Goal: Task Accomplishment & Management: Manage account settings

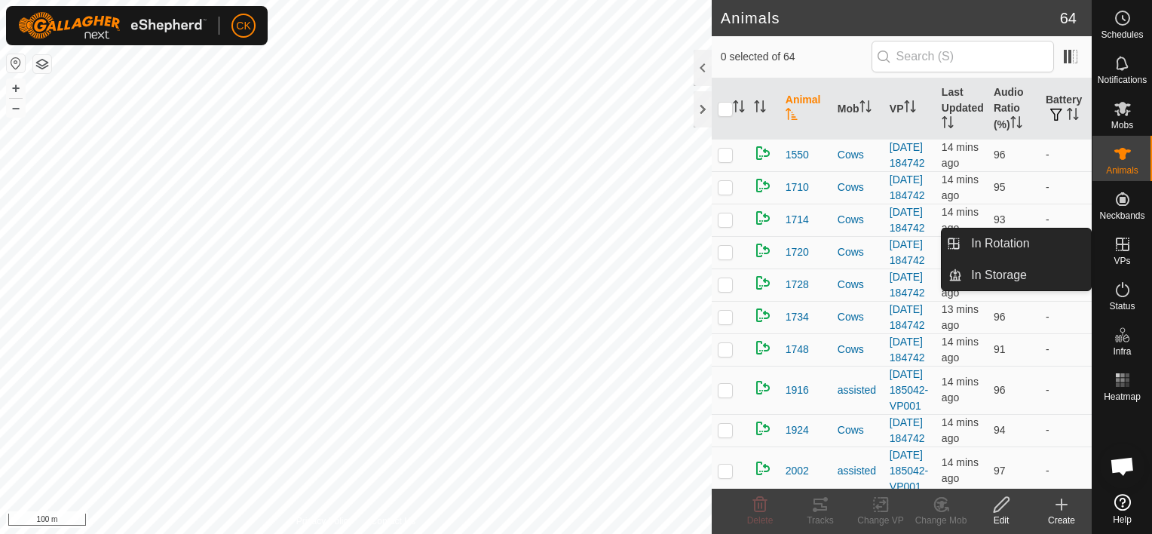
scroll to position [121, 0]
drag, startPoint x: 1087, startPoint y: 244, endPoint x: 1054, endPoint y: 241, distance: 33.4
click at [1054, 241] on link "In Rotation" at bounding box center [1026, 243] width 129 height 30
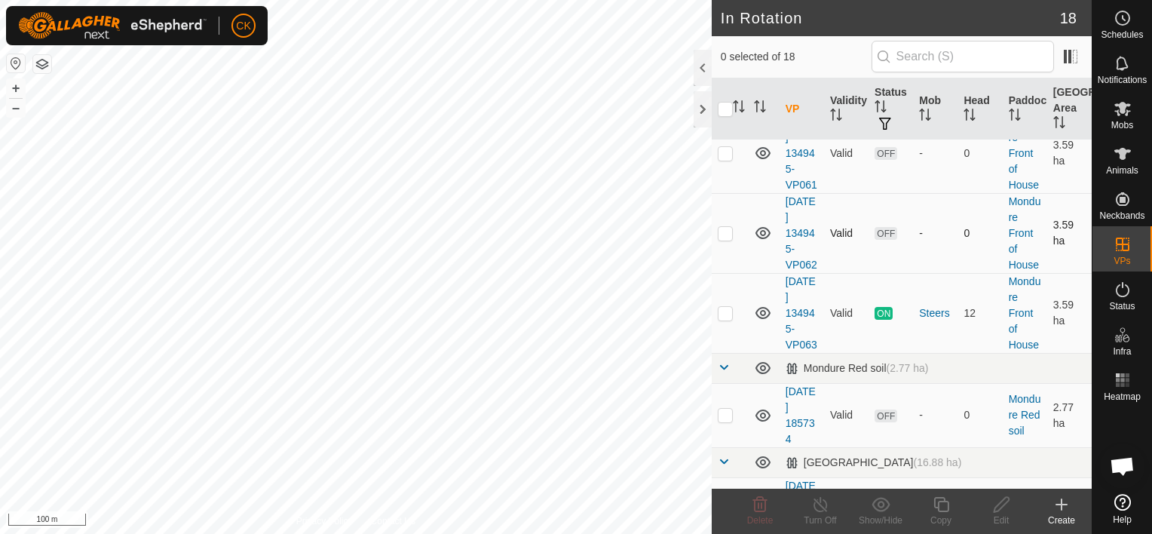
scroll to position [603, 0]
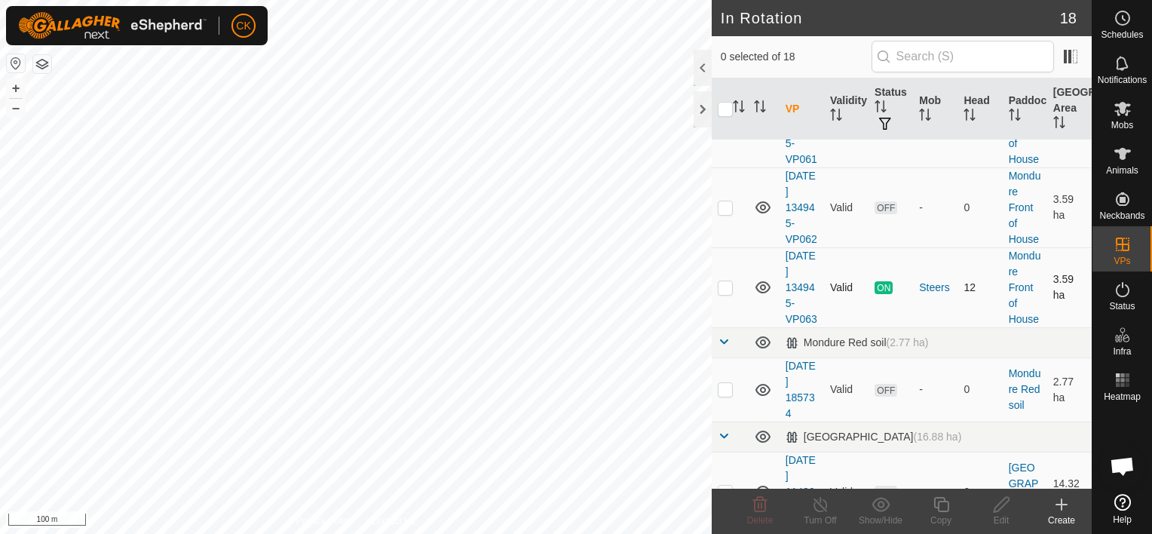
click at [725, 293] on p-checkbox at bounding box center [725, 287] width 15 height 12
checkbox input "true"
click at [940, 505] on icon at bounding box center [941, 504] width 19 height 18
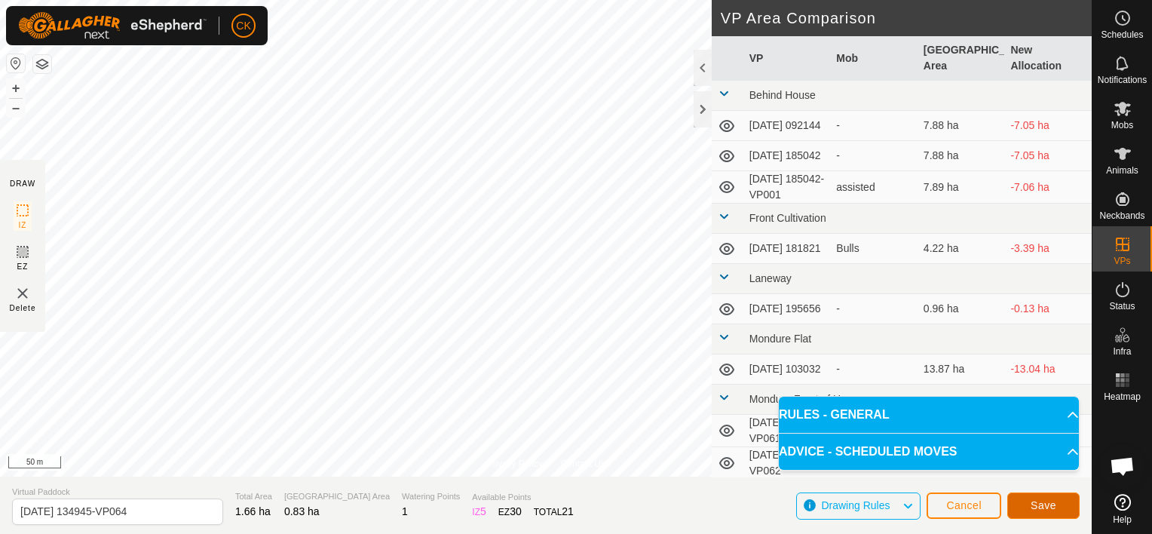
click at [1050, 506] on span "Save" at bounding box center [1044, 505] width 26 height 12
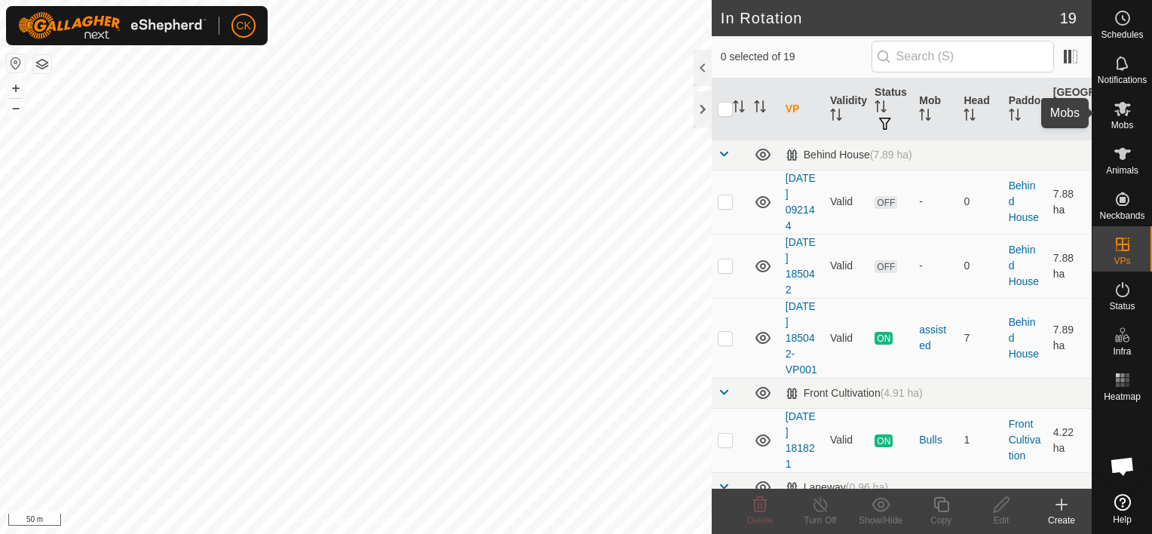
click at [1124, 106] on icon at bounding box center [1123, 109] width 17 height 14
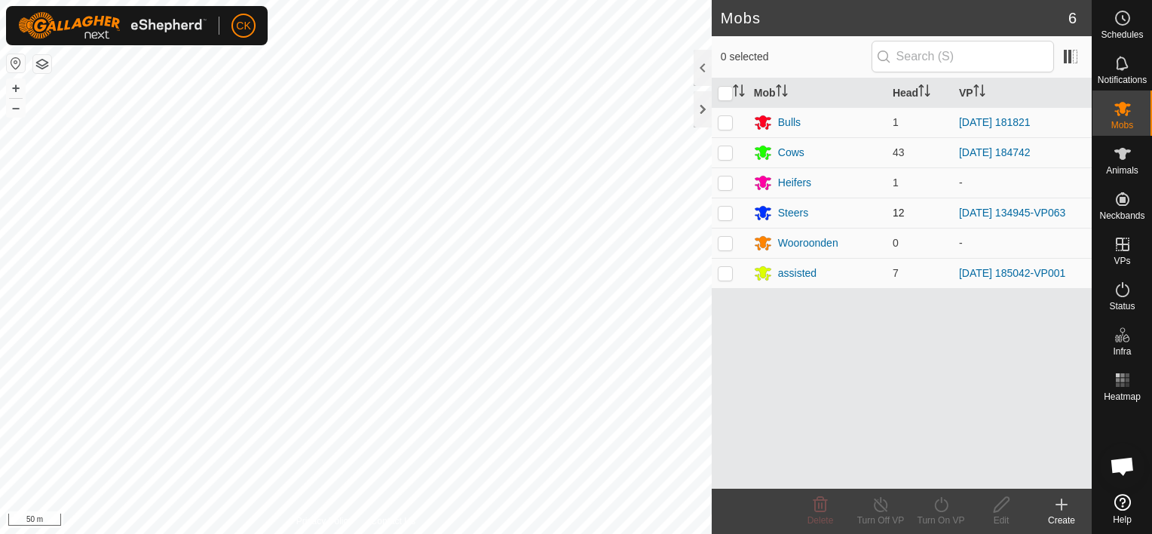
click at [722, 214] on p-checkbox at bounding box center [725, 213] width 15 height 12
click at [937, 499] on icon at bounding box center [941, 504] width 19 height 18
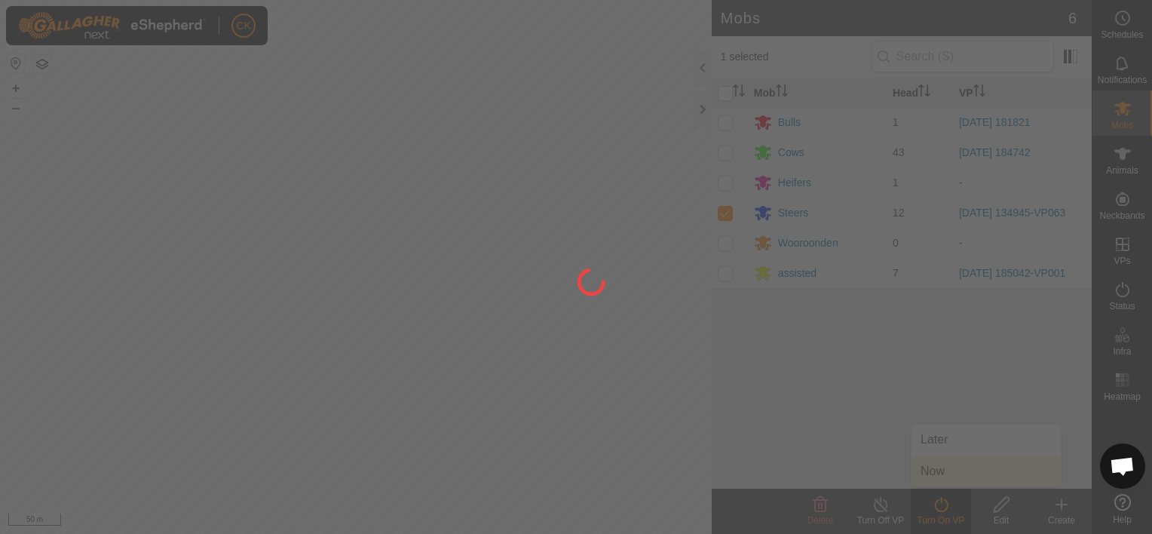
click at [934, 471] on div at bounding box center [576, 267] width 1152 height 534
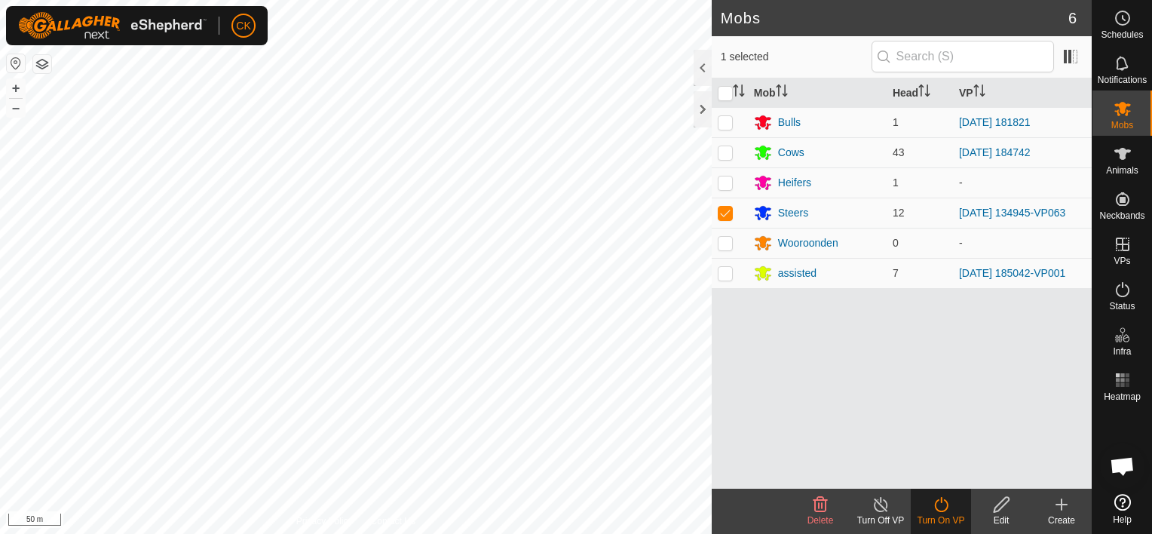
click at [938, 501] on icon at bounding box center [941, 504] width 19 height 18
click at [727, 213] on p-checkbox at bounding box center [725, 213] width 15 height 12
checkbox input "true"
click at [938, 504] on icon at bounding box center [941, 504] width 19 height 18
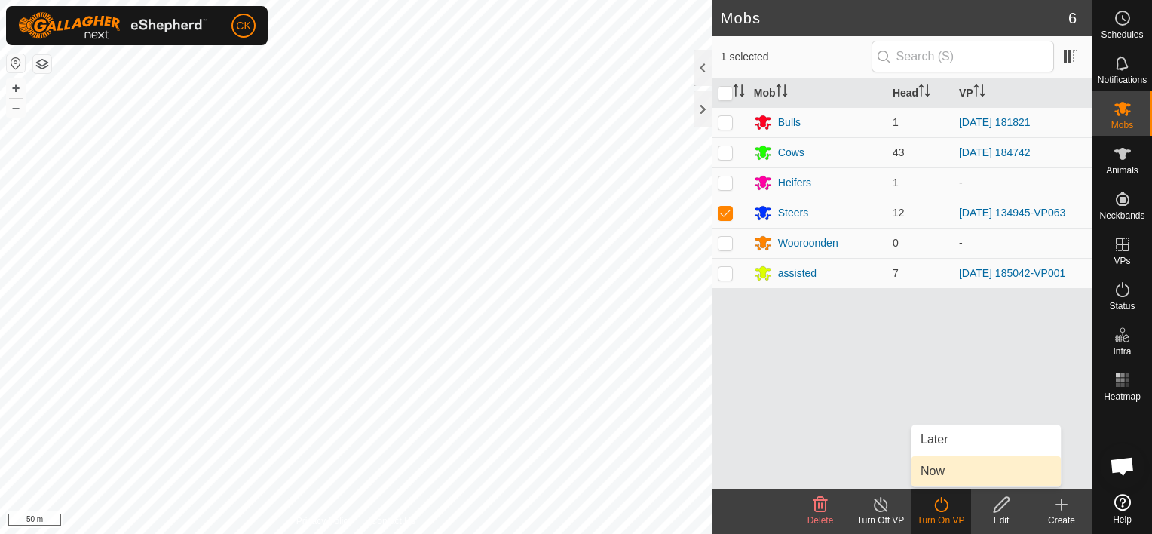
click at [929, 467] on link "Now" at bounding box center [986, 471] width 149 height 30
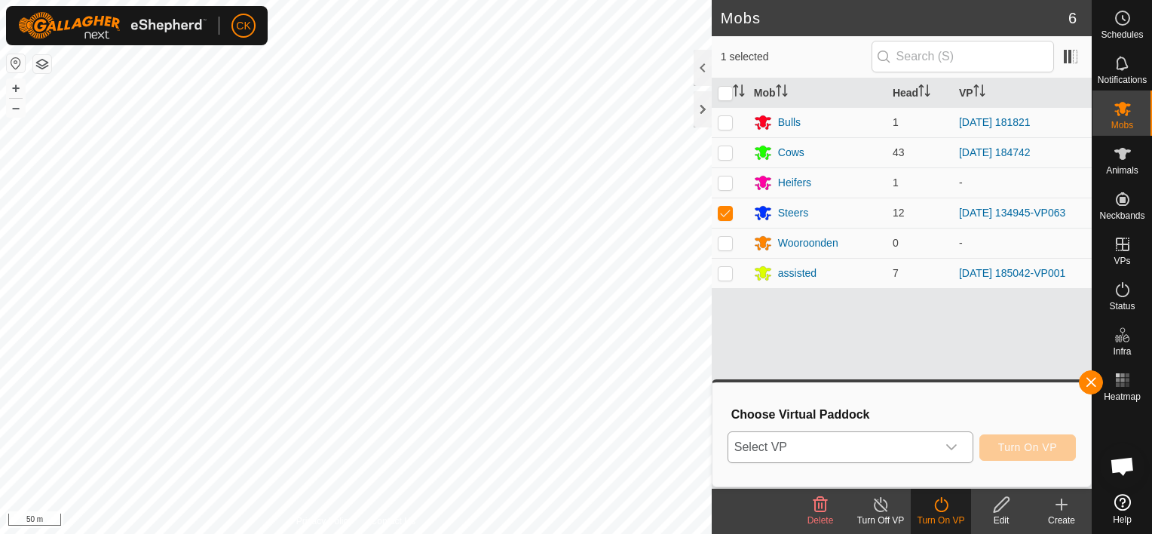
click at [956, 443] on icon "dropdown trigger" at bounding box center [952, 447] width 12 height 12
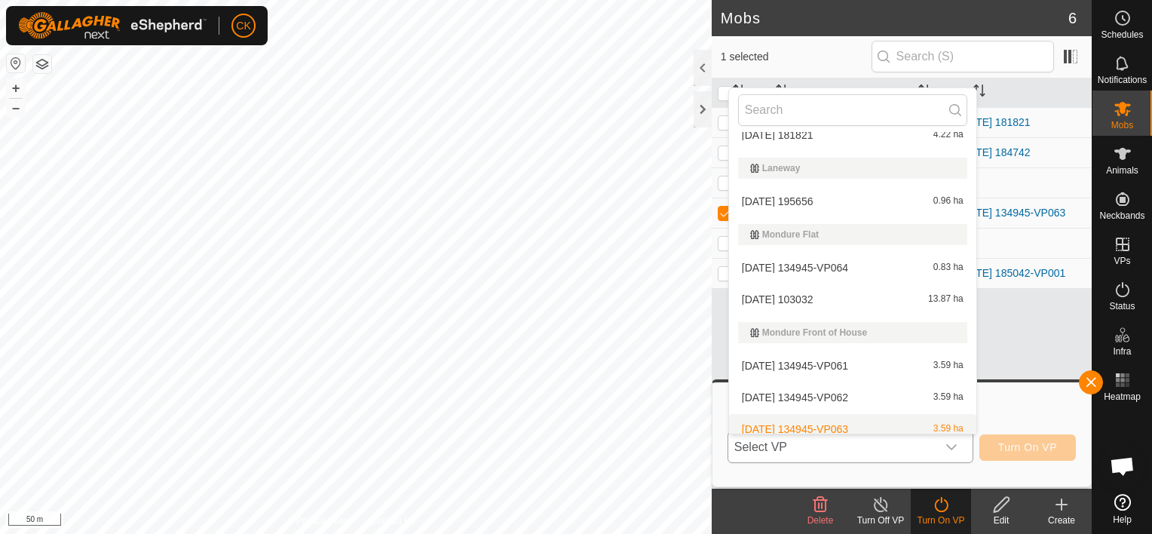
scroll to position [101, 0]
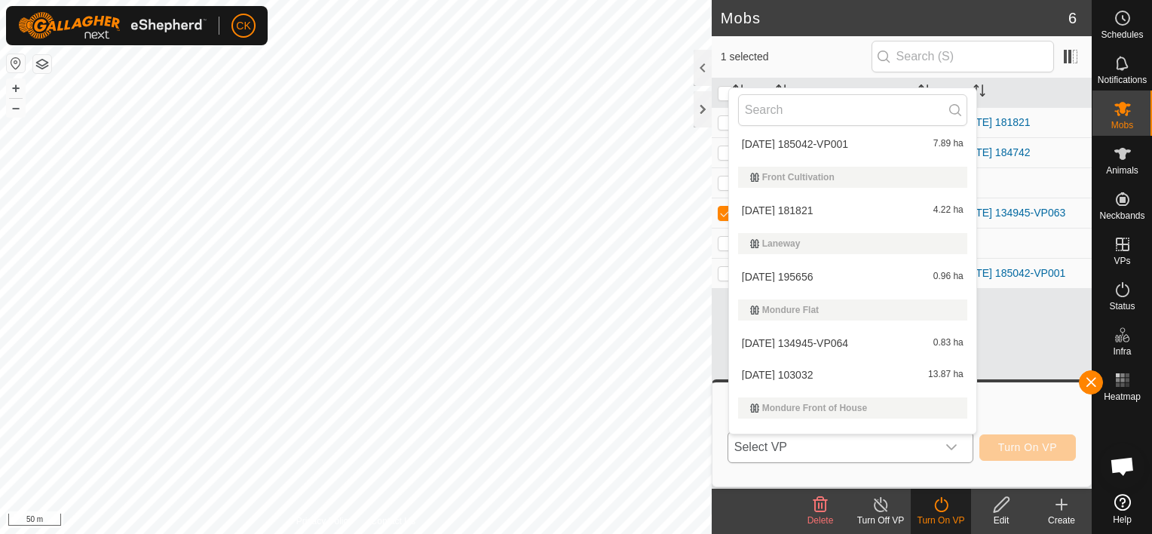
click at [802, 337] on li "[DATE] 134945-VP064 0.83 ha" at bounding box center [852, 343] width 247 height 30
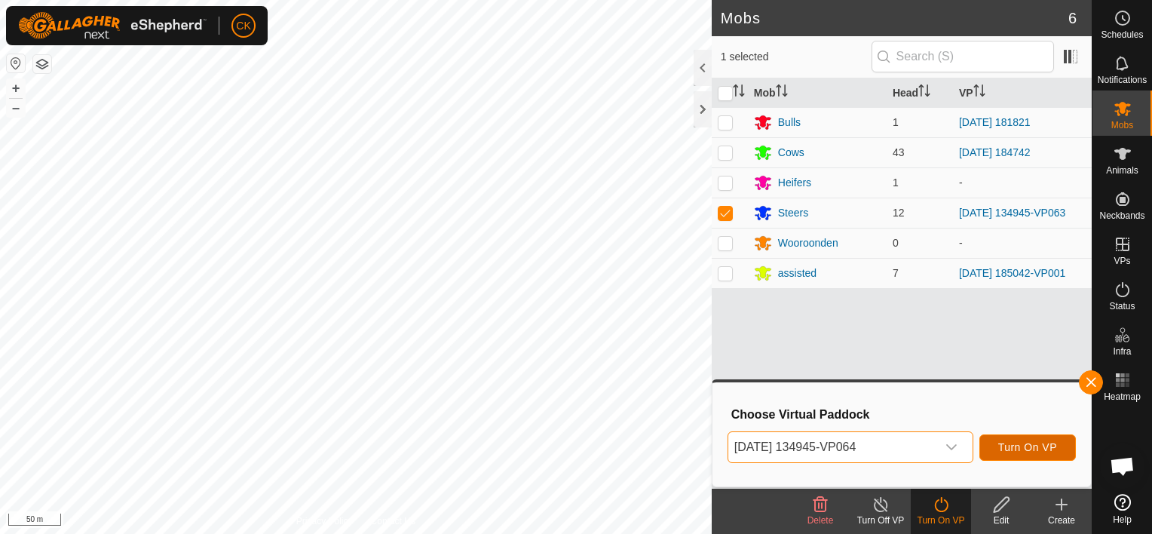
click at [1023, 443] on span "Turn On VP" at bounding box center [1027, 447] width 59 height 12
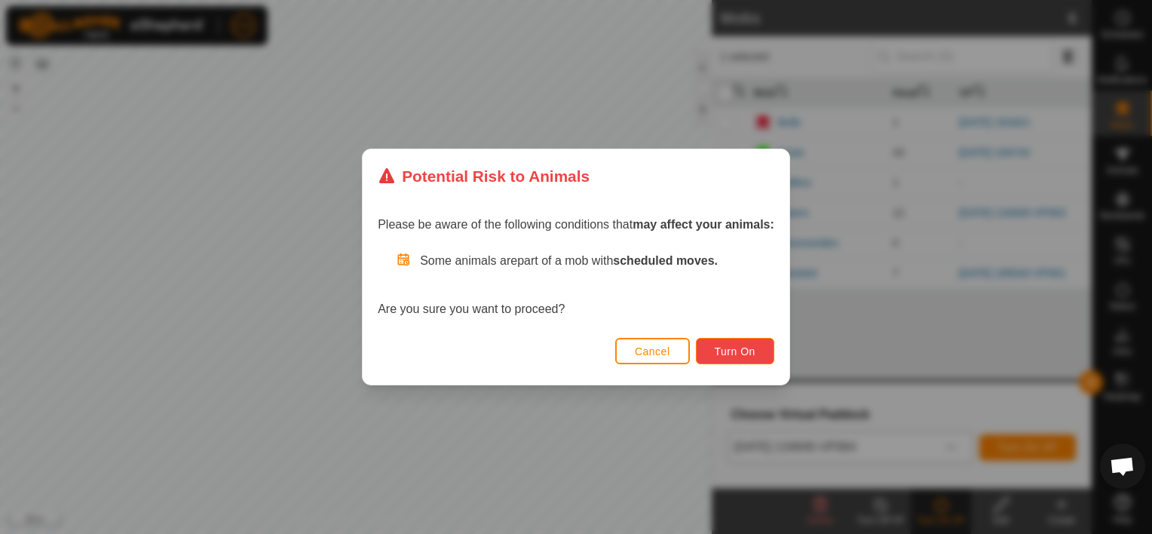
click at [731, 346] on span "Turn On" at bounding box center [735, 351] width 41 height 12
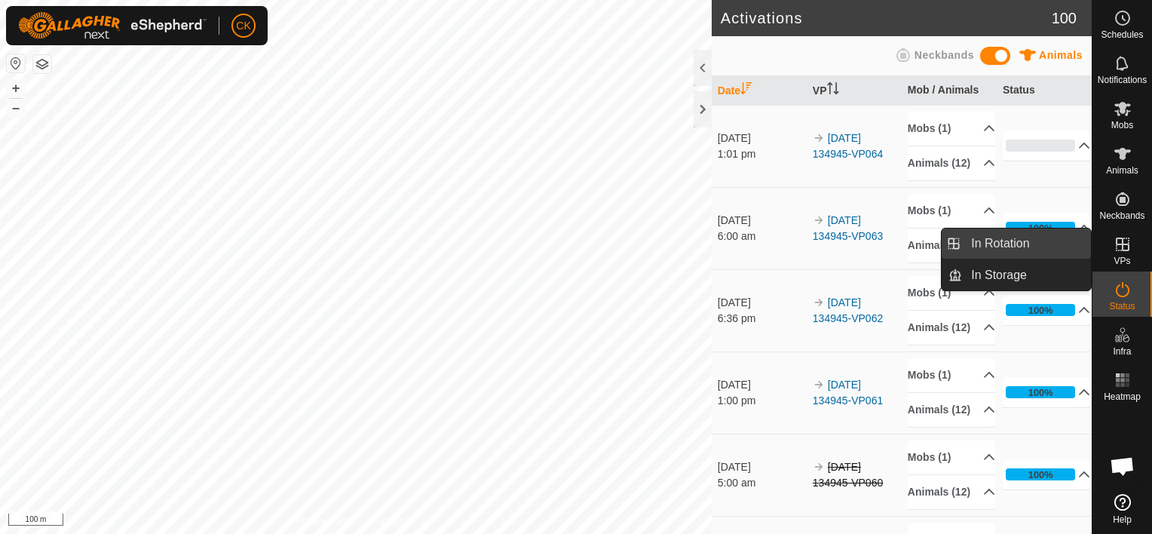
click at [1028, 240] on link "In Rotation" at bounding box center [1026, 243] width 129 height 30
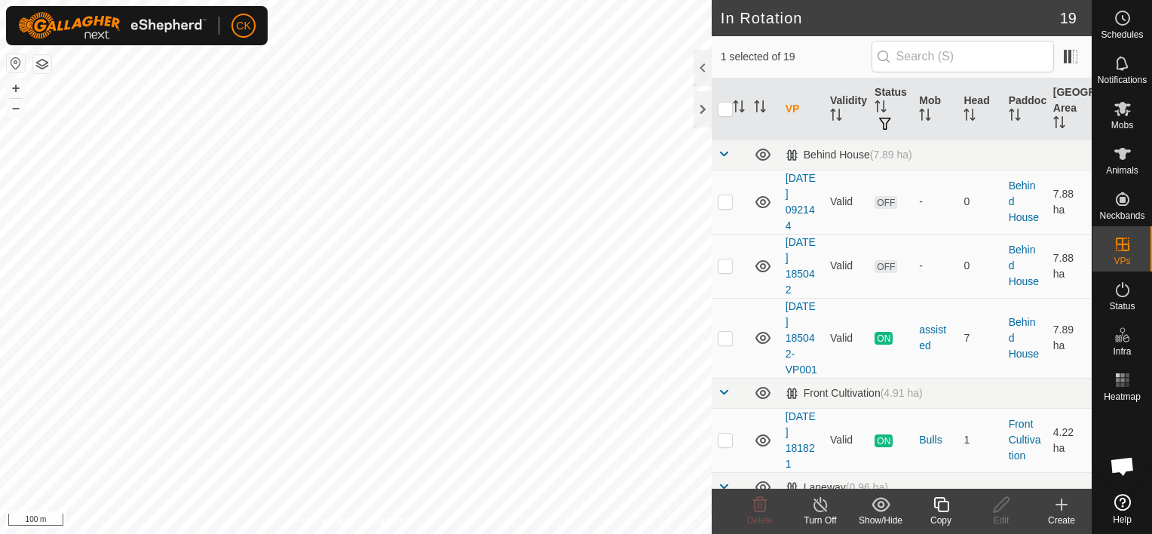
click at [725, 106] on input "checkbox" at bounding box center [725, 109] width 15 height 15
checkbox input "true"
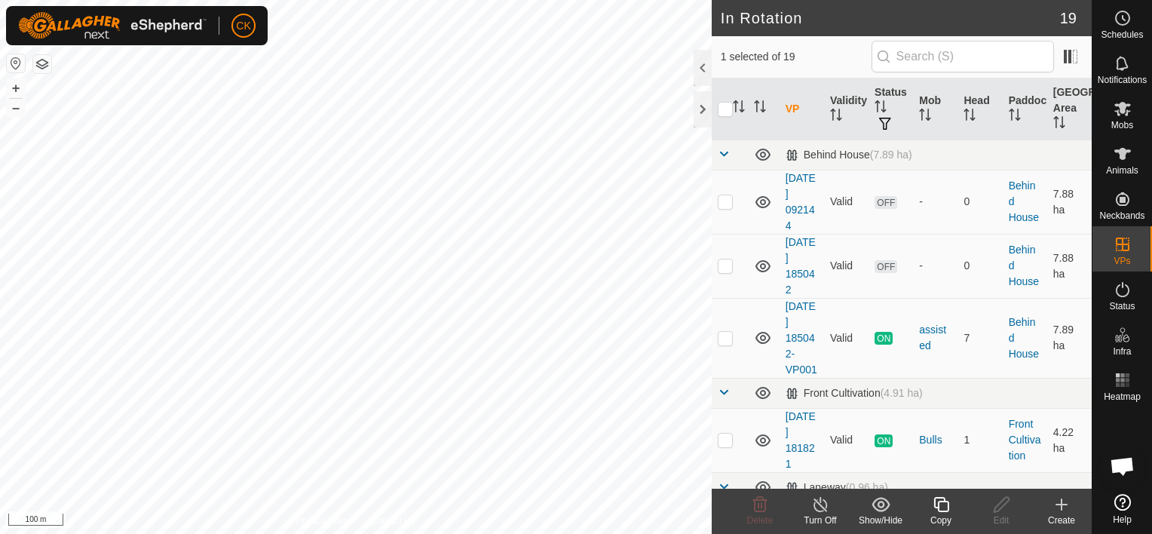
checkbox input "true"
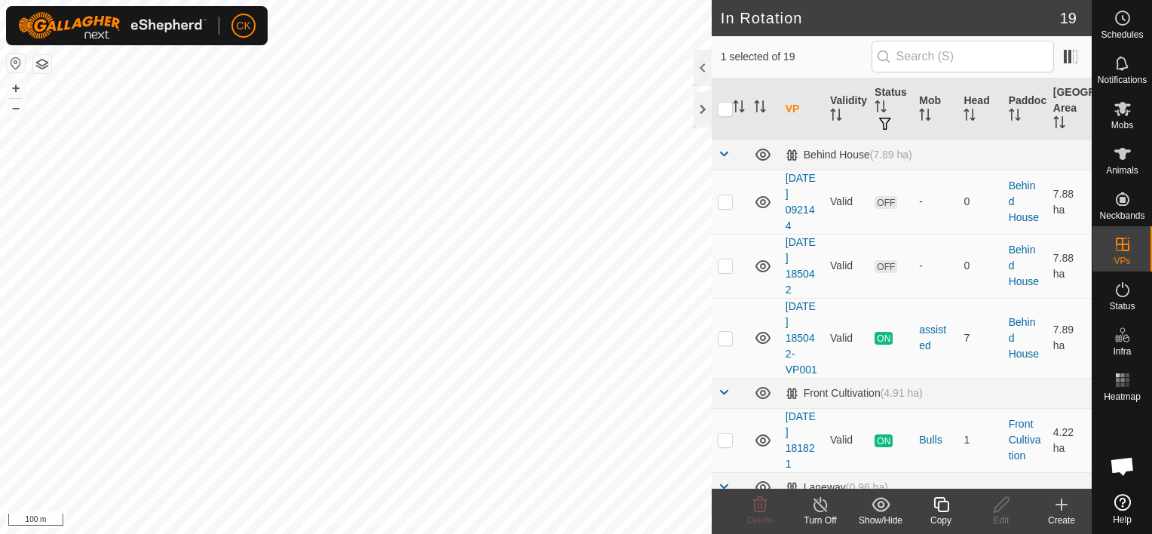
checkbox input "true"
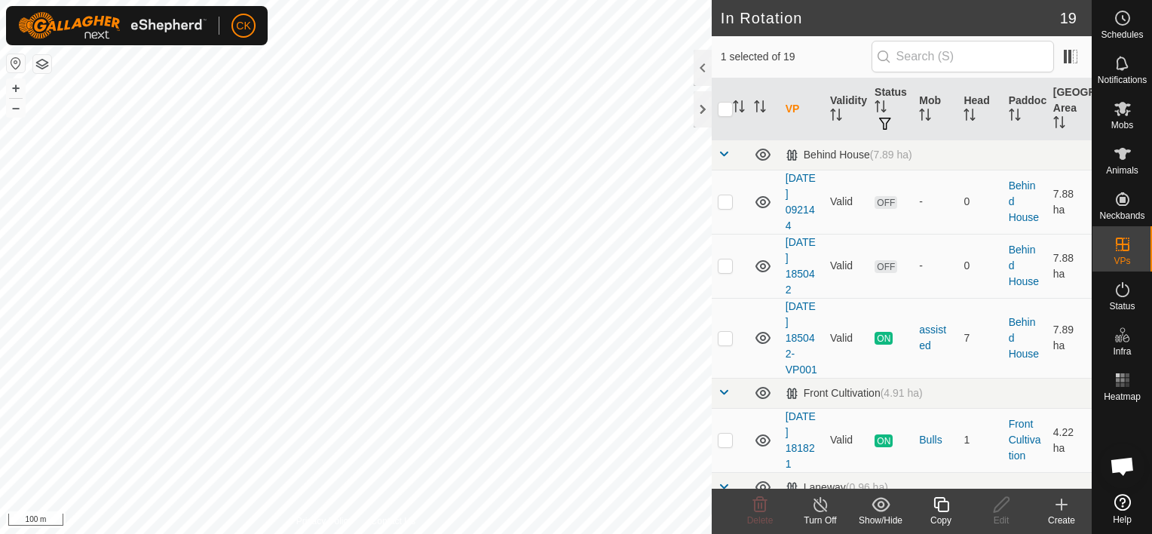
checkbox input "true"
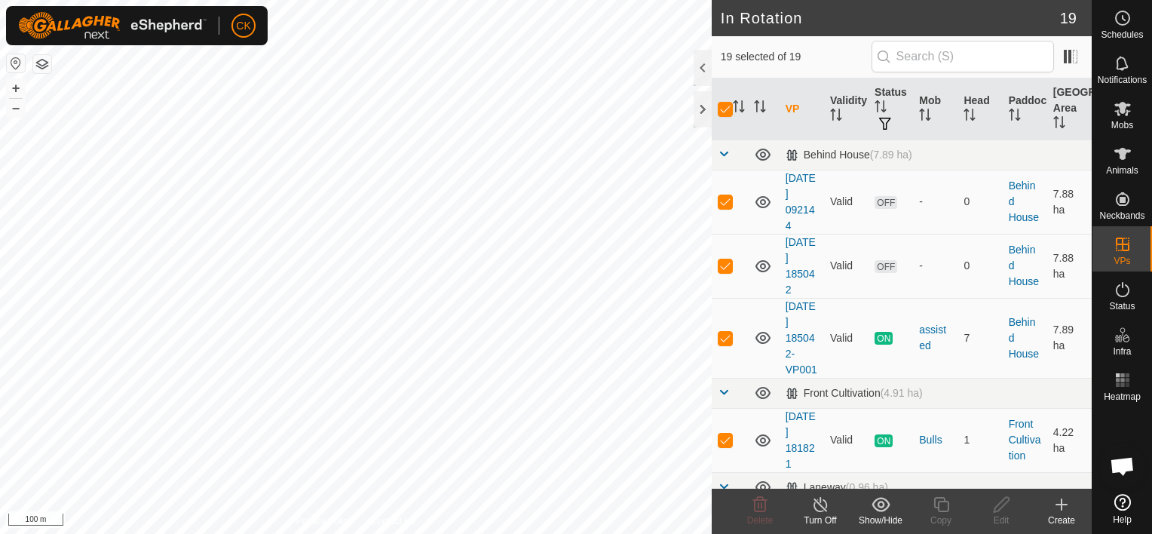
click at [725, 106] on input "checkbox" at bounding box center [725, 109] width 15 height 15
checkbox input "false"
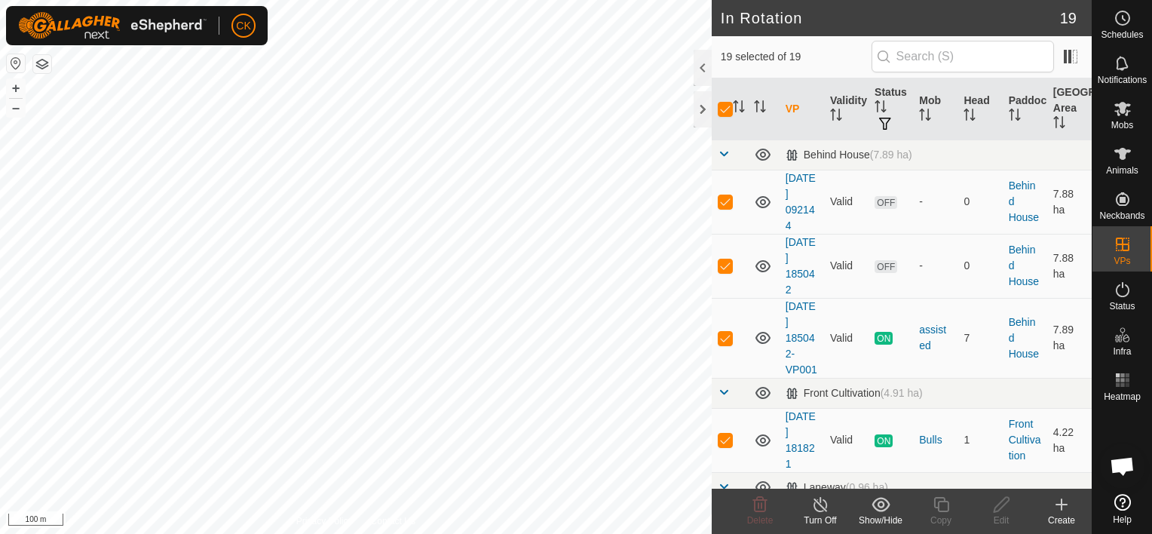
checkbox input "false"
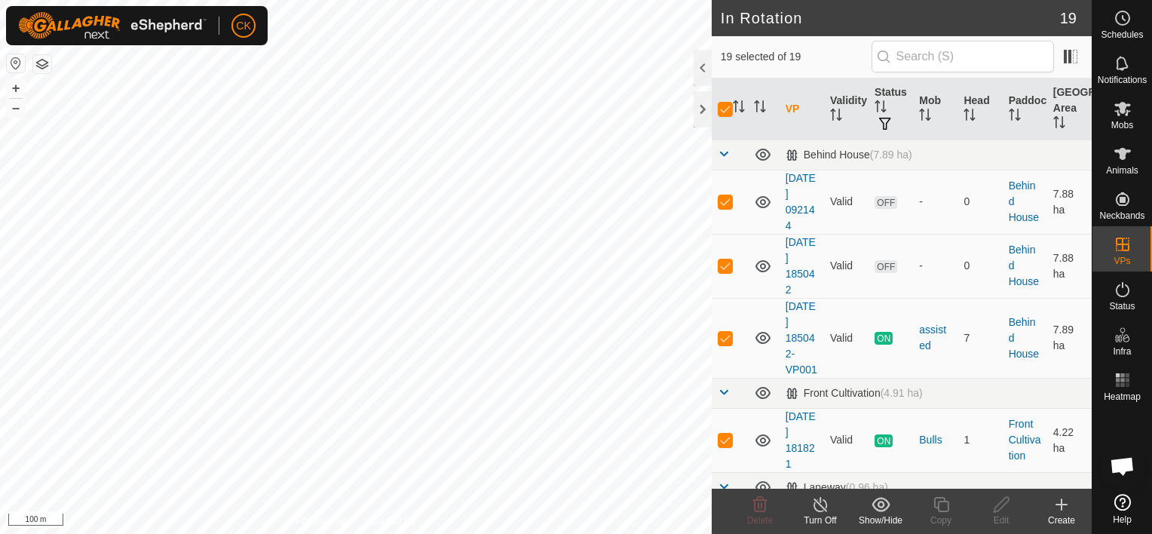
checkbox input "false"
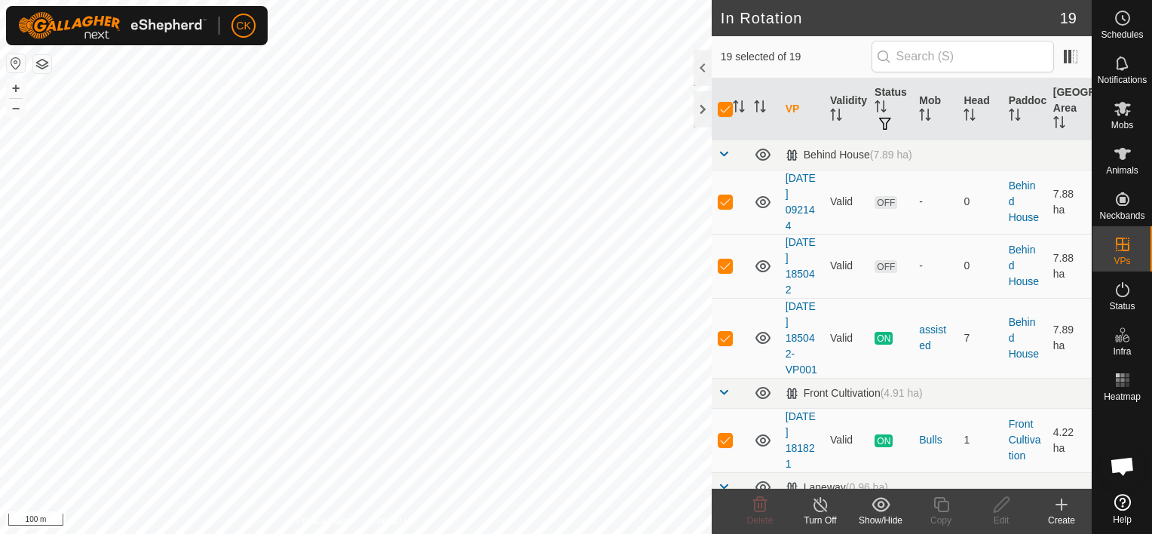
checkbox input "false"
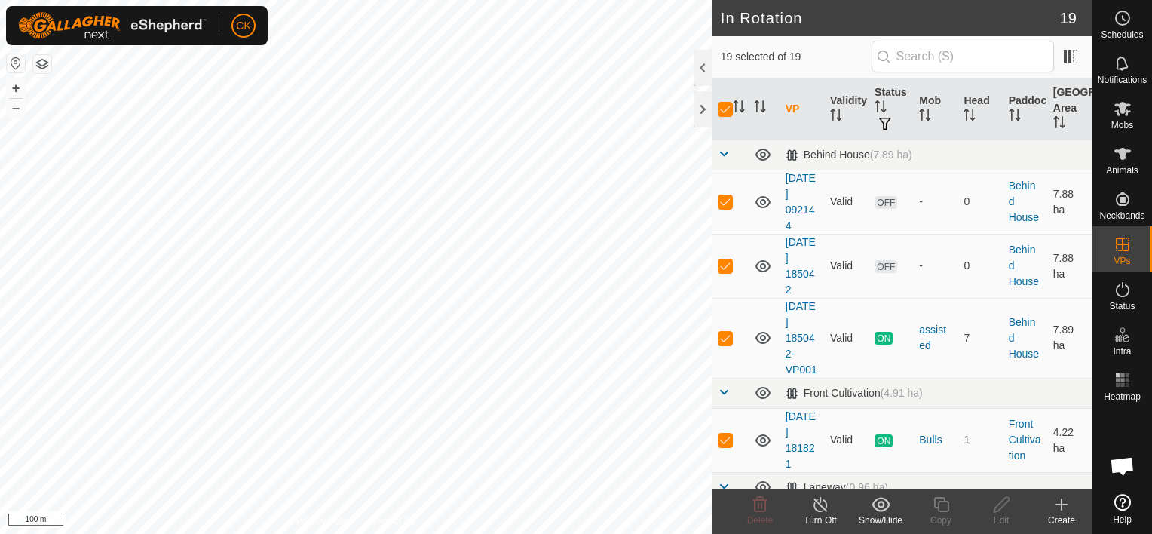
checkbox input "false"
click at [697, 106] on div at bounding box center [703, 109] width 18 height 36
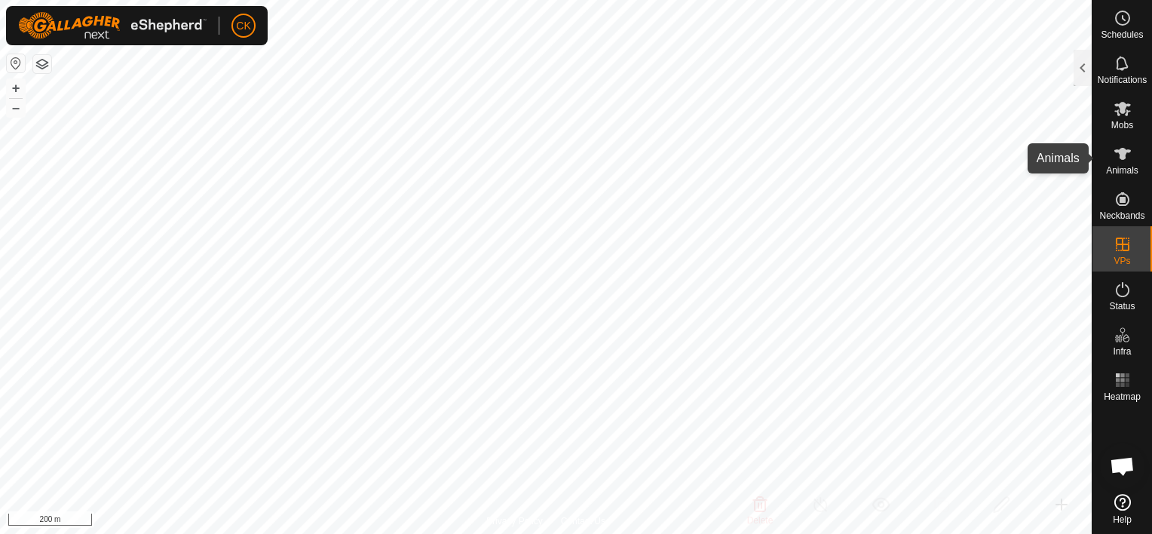
click at [1123, 150] on icon at bounding box center [1123, 154] width 17 height 12
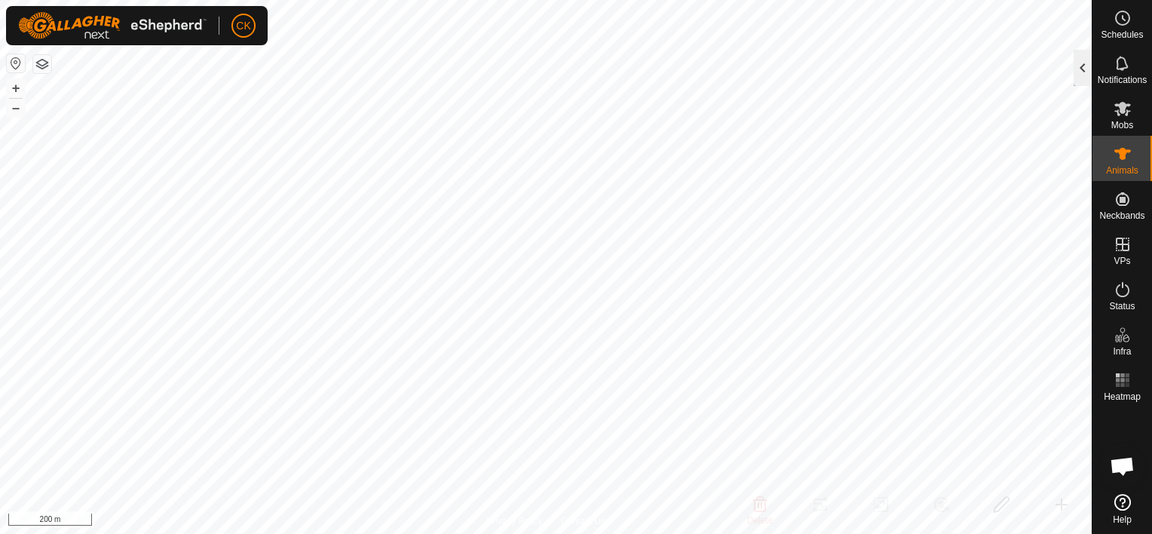
click at [1078, 72] on div at bounding box center [1083, 68] width 18 height 36
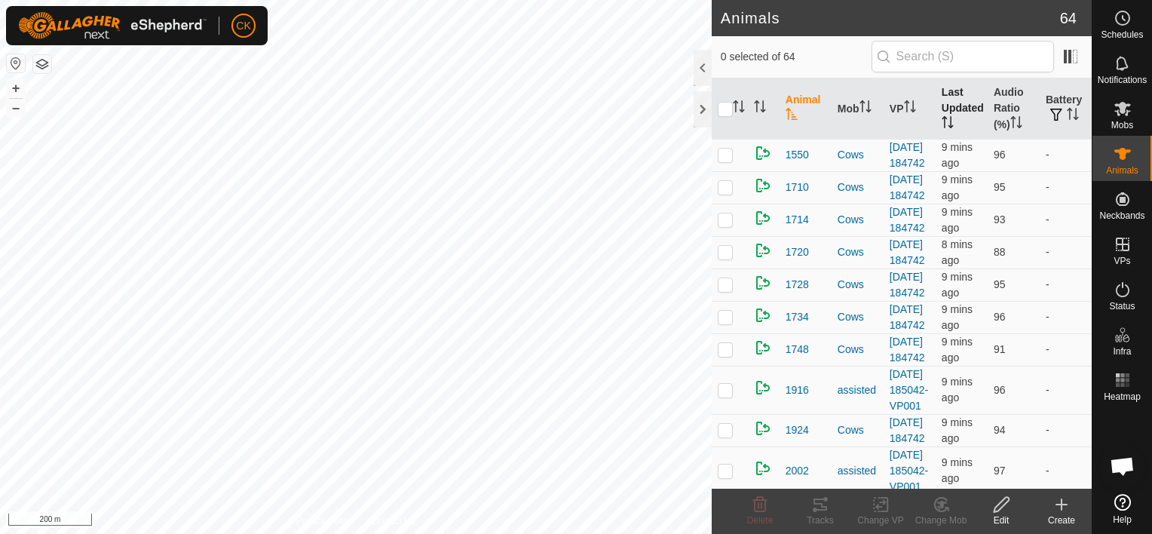
click at [946, 100] on th "Last Updated" at bounding box center [962, 108] width 52 height 61
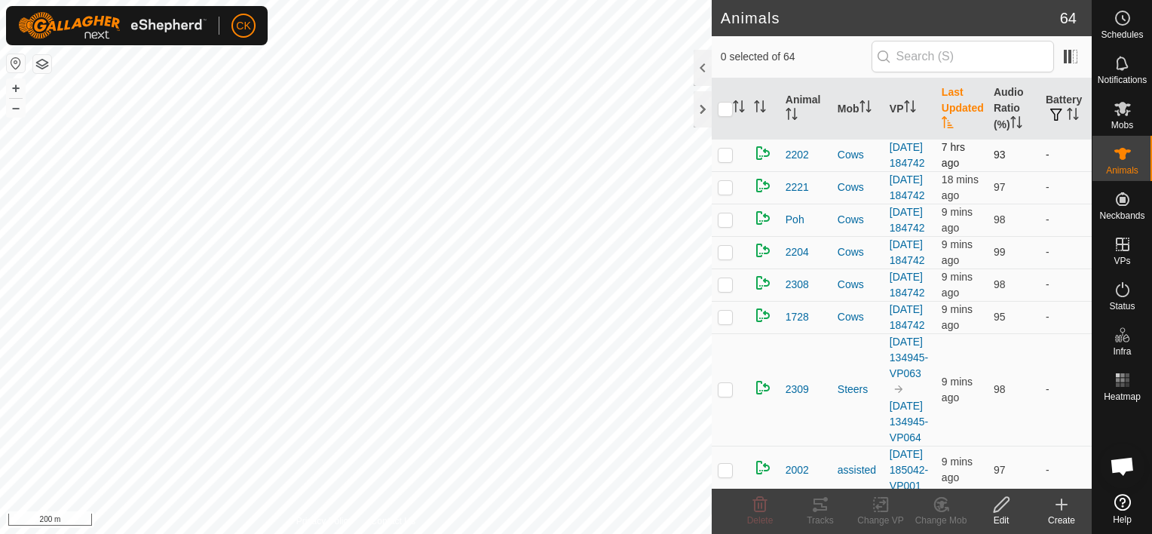
click at [727, 161] on p-checkbox at bounding box center [725, 155] width 15 height 12
click at [726, 161] on p-checkbox at bounding box center [725, 155] width 15 height 12
checkbox input "false"
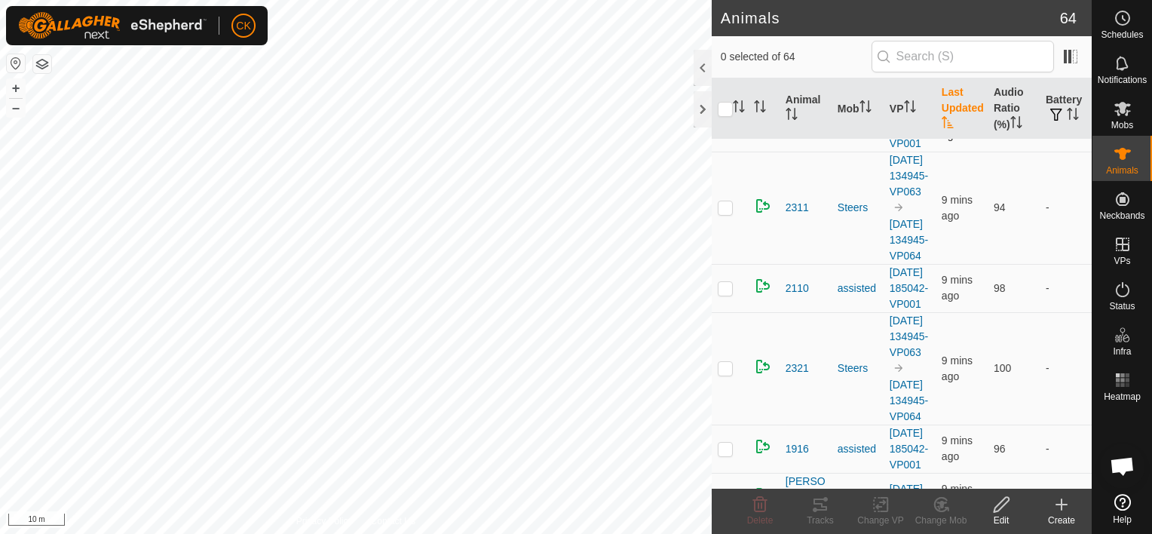
scroll to position [377, 0]
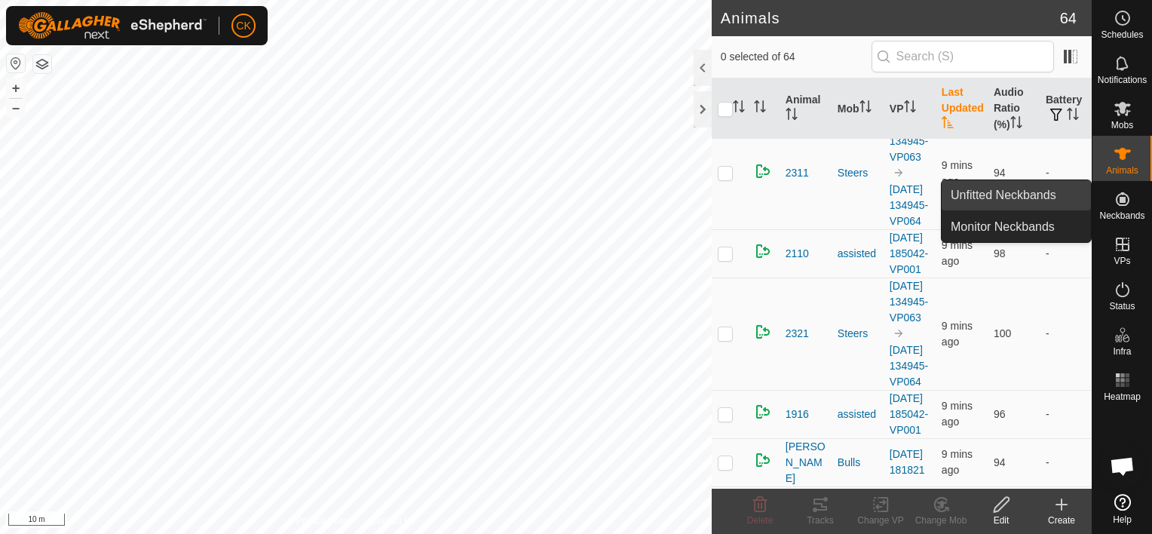
click at [1035, 188] on link "Unfitted Neckbands" at bounding box center [1016, 195] width 149 height 30
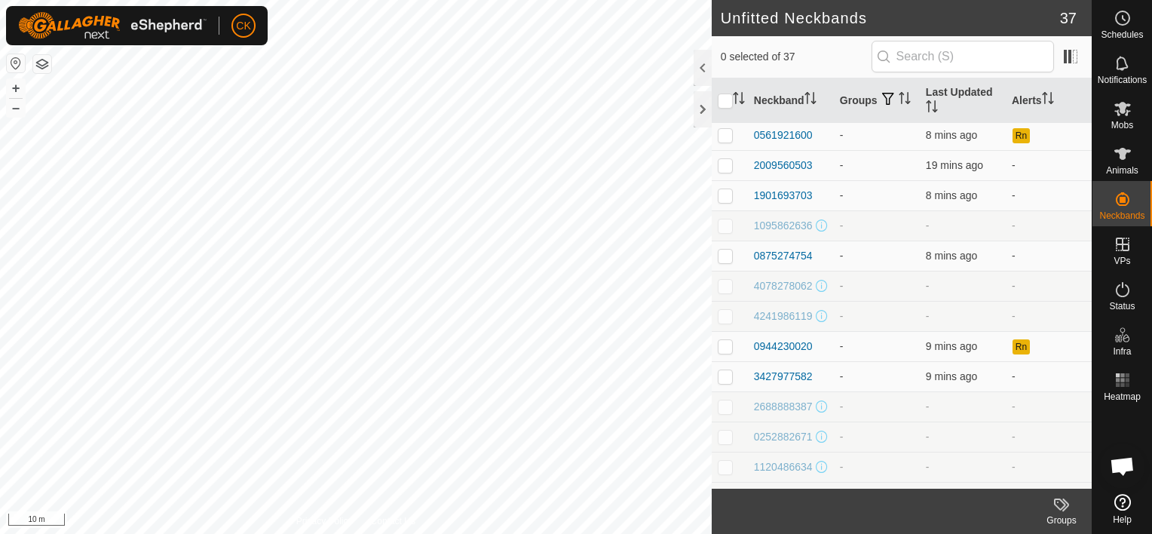
scroll to position [452, 0]
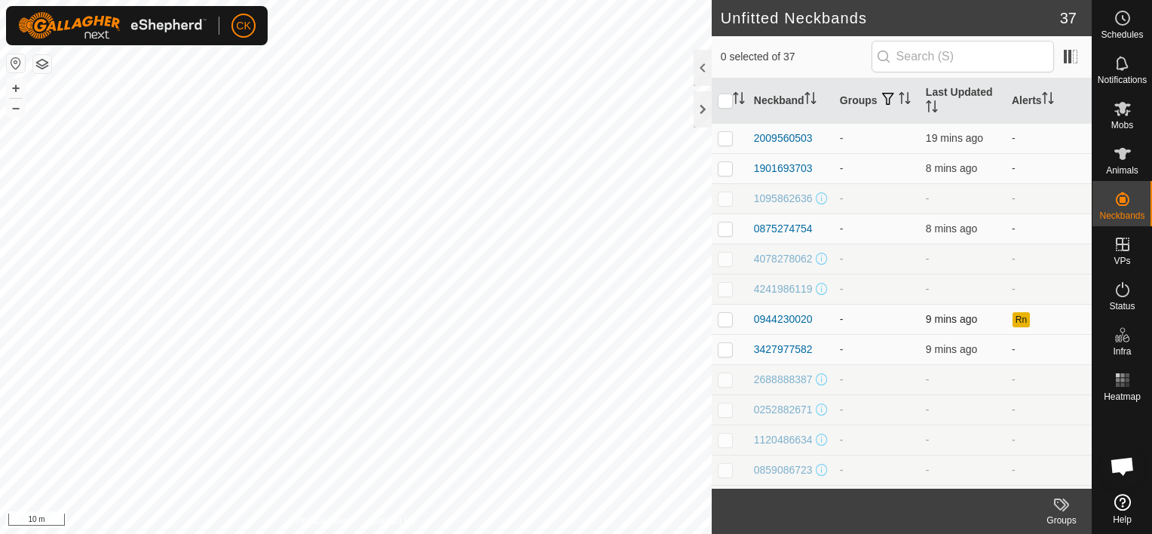
click at [721, 325] on p-checkbox at bounding box center [725, 319] width 15 height 12
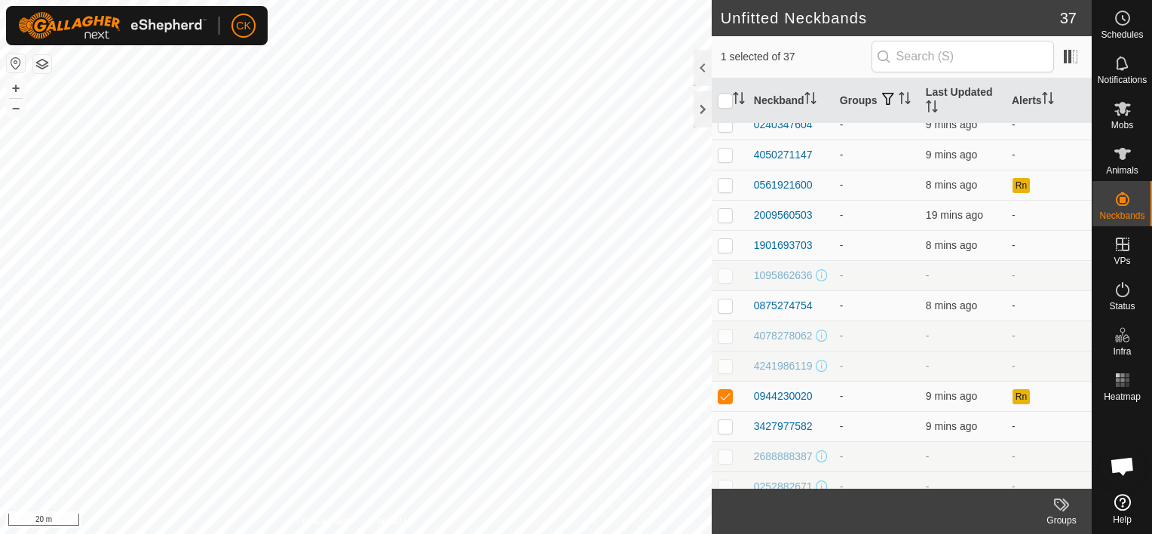
scroll to position [377, 0]
click at [722, 400] on p-checkbox at bounding box center [725, 394] width 15 height 12
checkbox input "false"
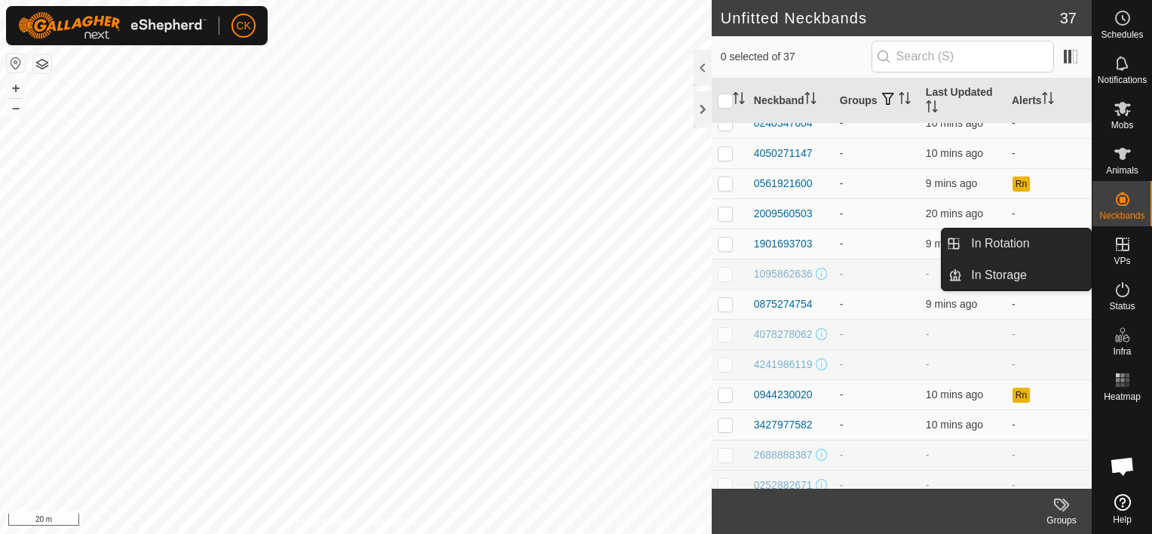
click at [1121, 244] on icon at bounding box center [1123, 245] width 14 height 14
click at [1118, 103] on icon at bounding box center [1123, 109] width 18 height 18
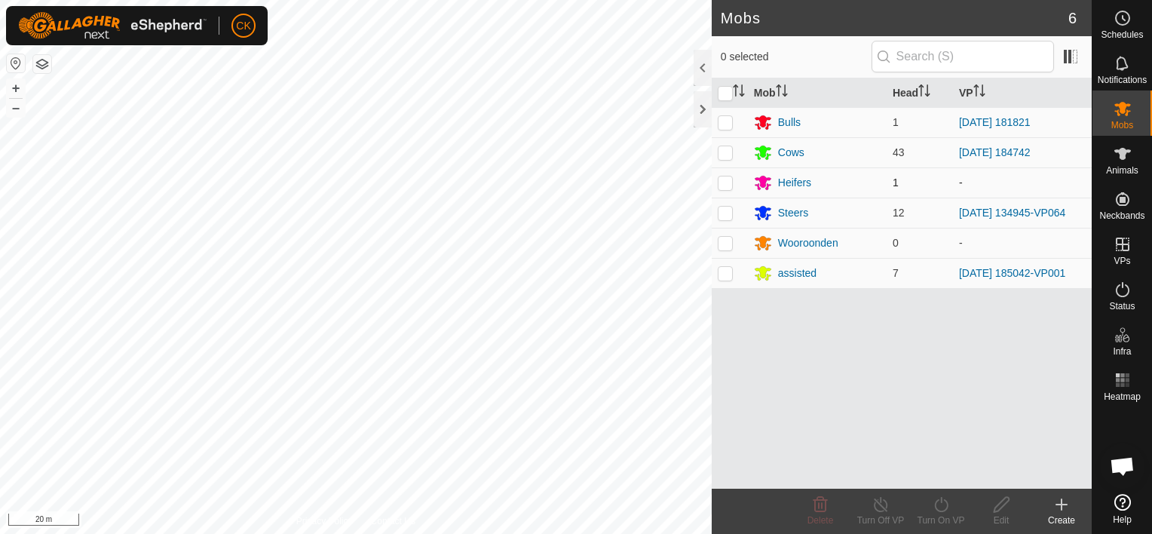
click at [722, 179] on p-checkbox at bounding box center [725, 182] width 15 height 12
click at [723, 180] on p-checkbox at bounding box center [725, 182] width 15 height 12
checkbox input "false"
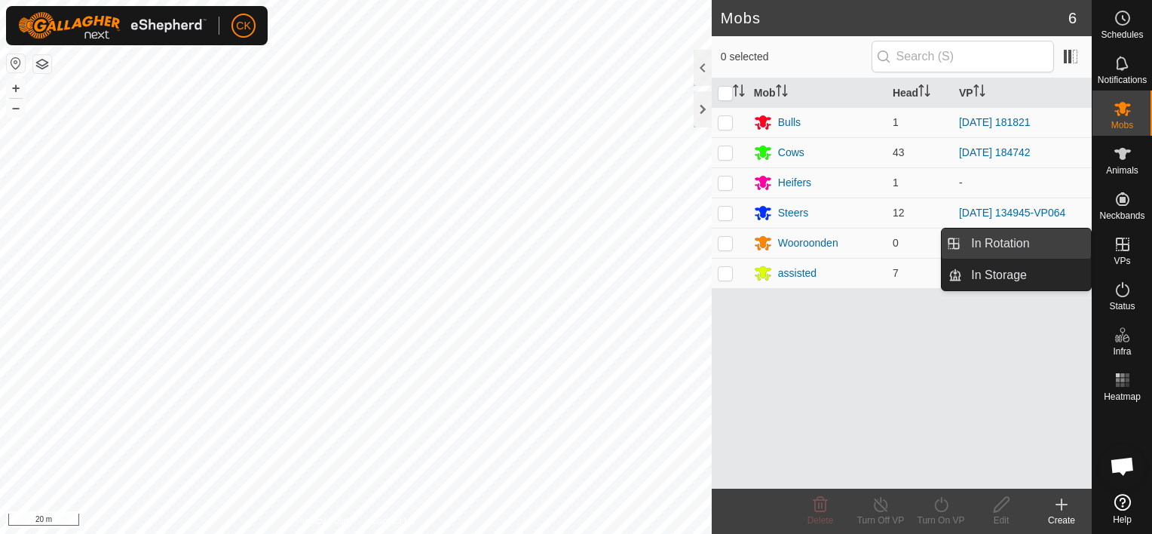
click at [1026, 241] on link "In Rotation" at bounding box center [1026, 243] width 129 height 30
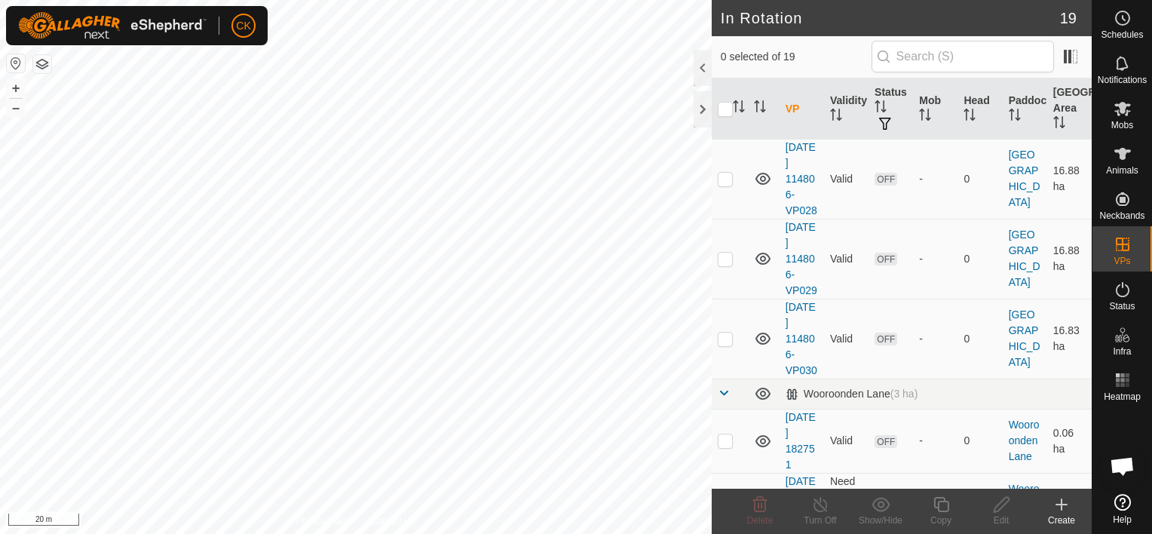
scroll to position [958, 0]
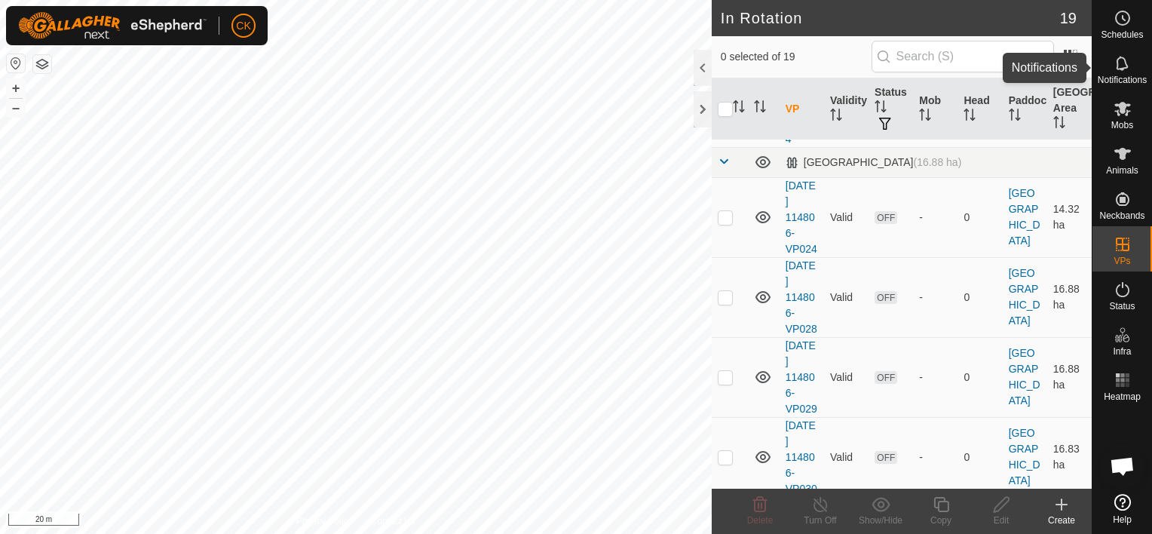
click at [1122, 63] on icon at bounding box center [1123, 63] width 18 height 18
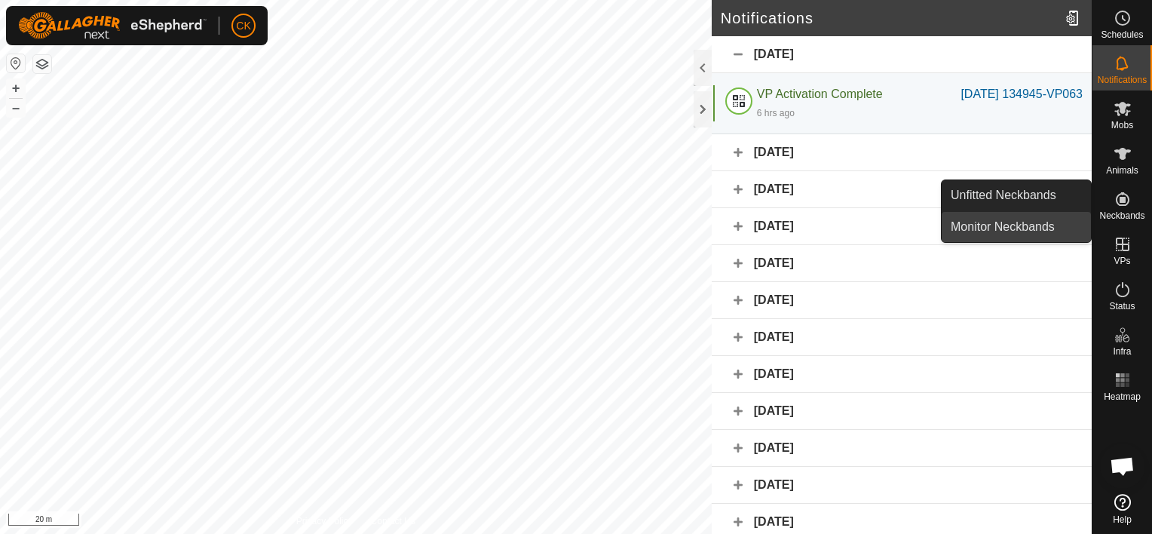
click at [1042, 228] on link "Monitor Neckbands" at bounding box center [1016, 227] width 149 height 30
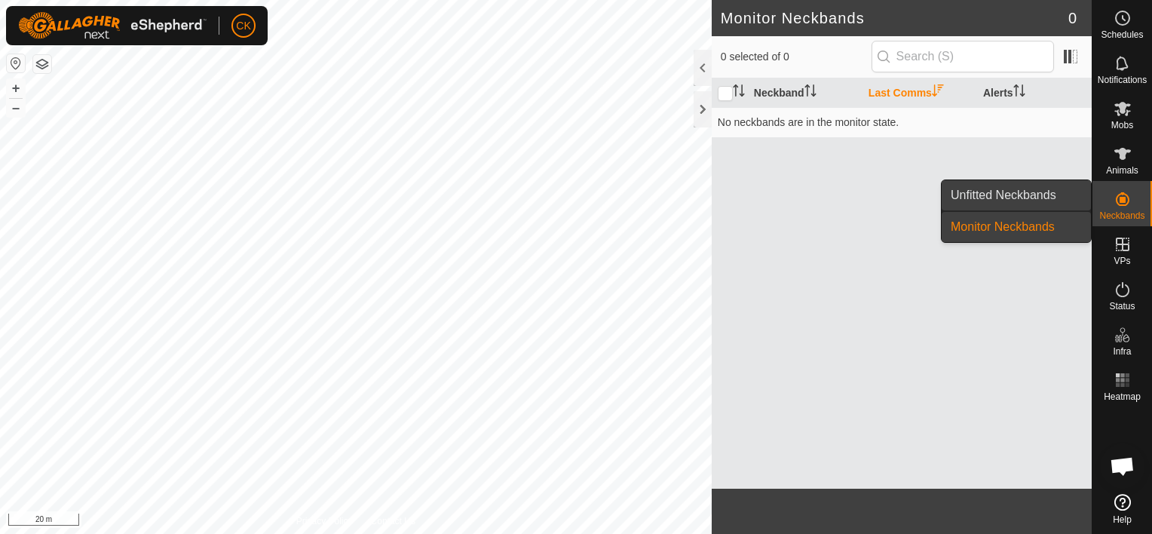
click at [1037, 192] on link "Unfitted Neckbands" at bounding box center [1016, 195] width 149 height 30
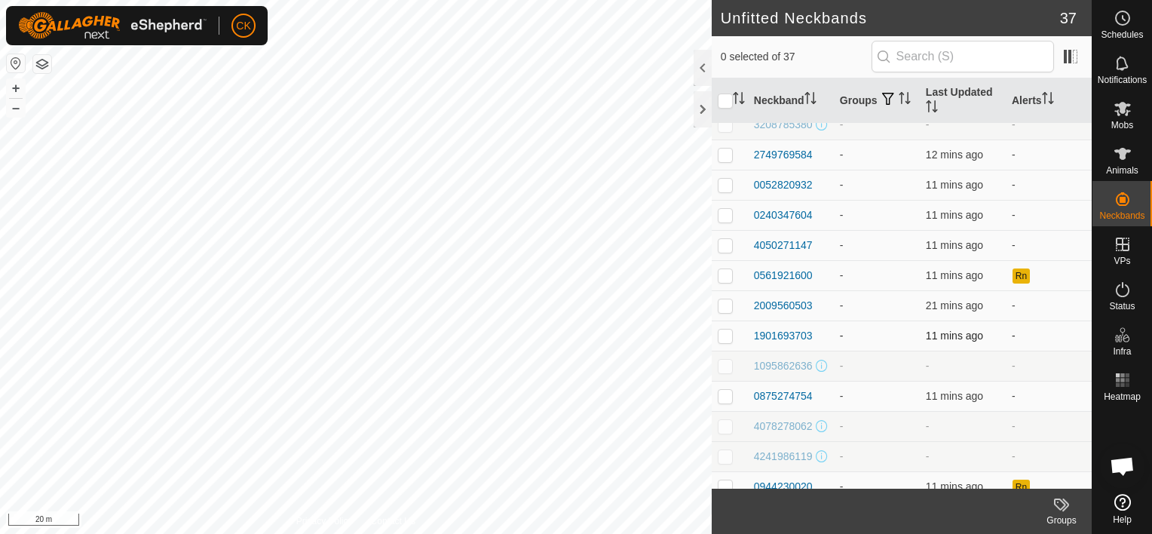
scroll to position [302, 0]
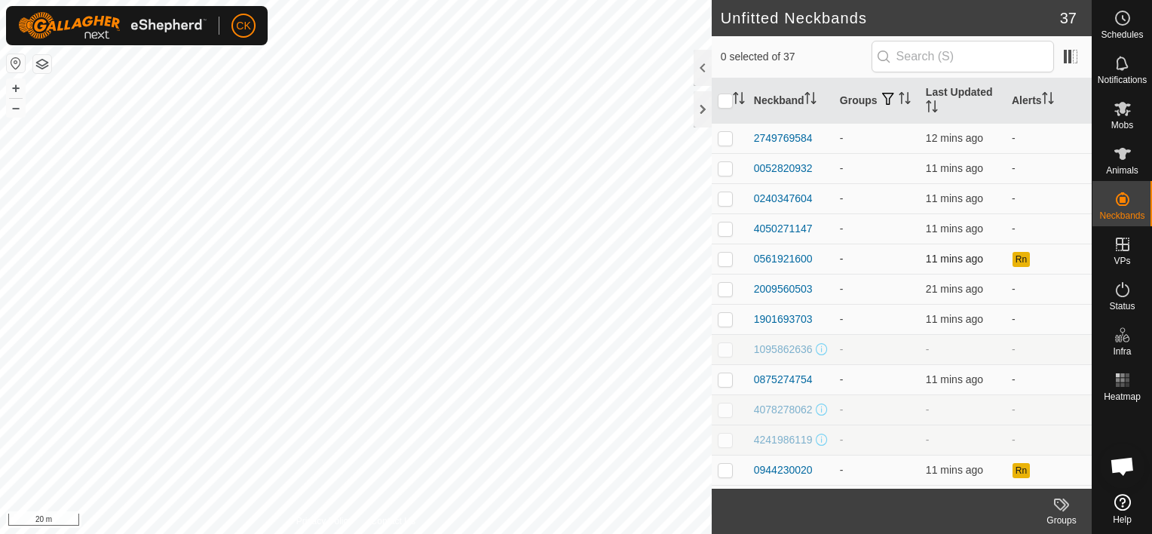
click at [729, 265] on p-checkbox at bounding box center [725, 259] width 15 height 12
click at [1067, 51] on span at bounding box center [1071, 56] width 24 height 24
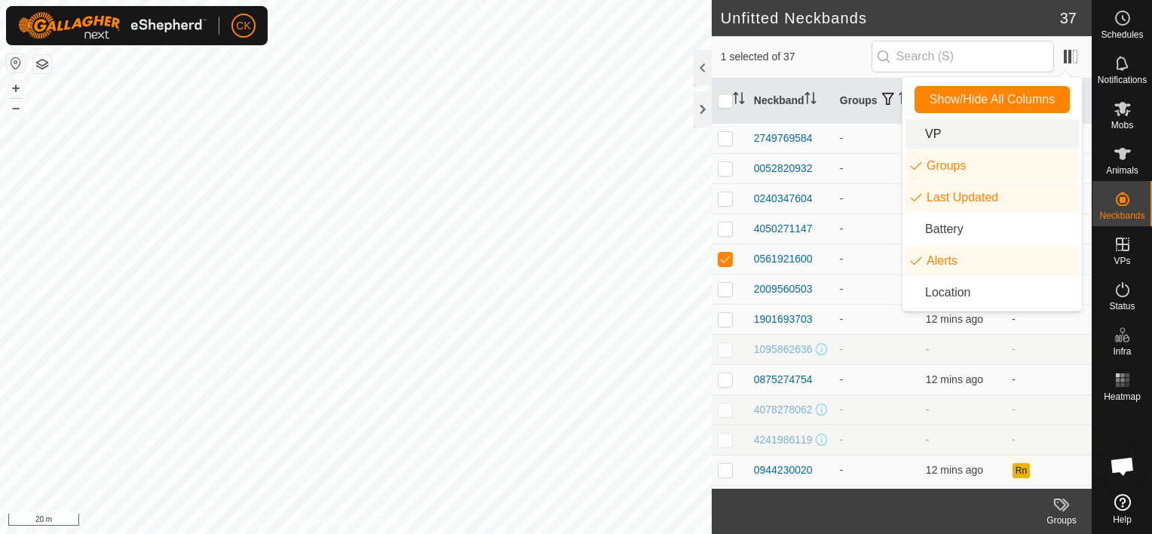
click at [932, 131] on li "VP" at bounding box center [992, 134] width 173 height 30
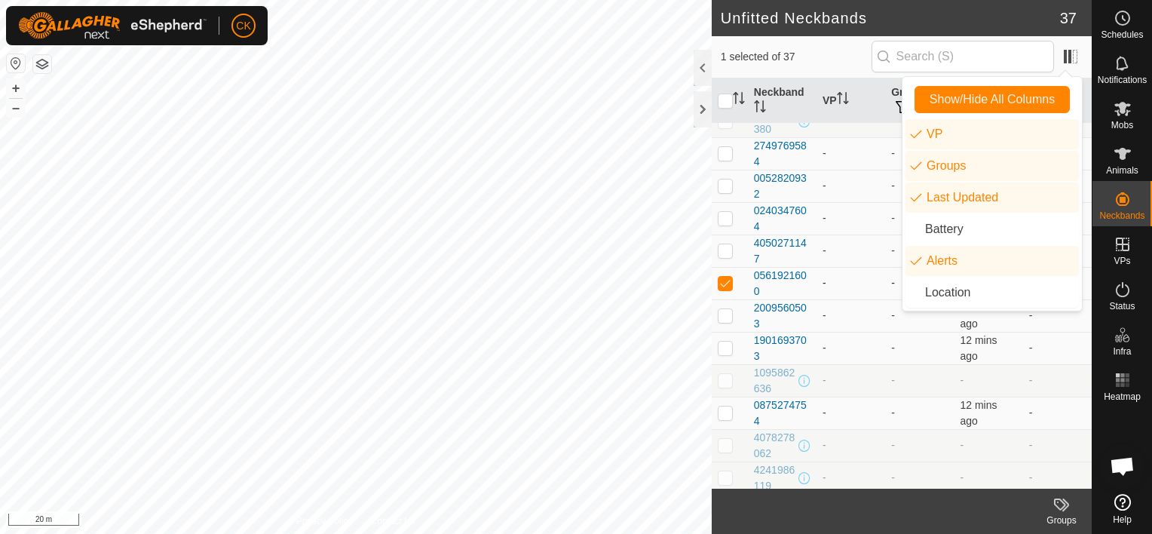
click at [720, 278] on p-checkbox at bounding box center [725, 283] width 15 height 12
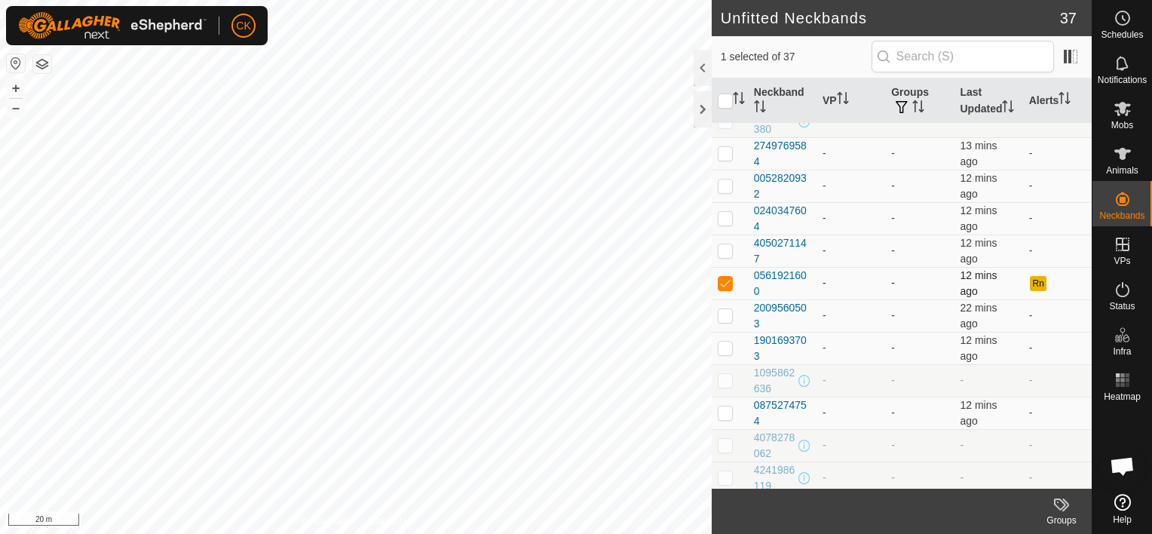
checkbox input "false"
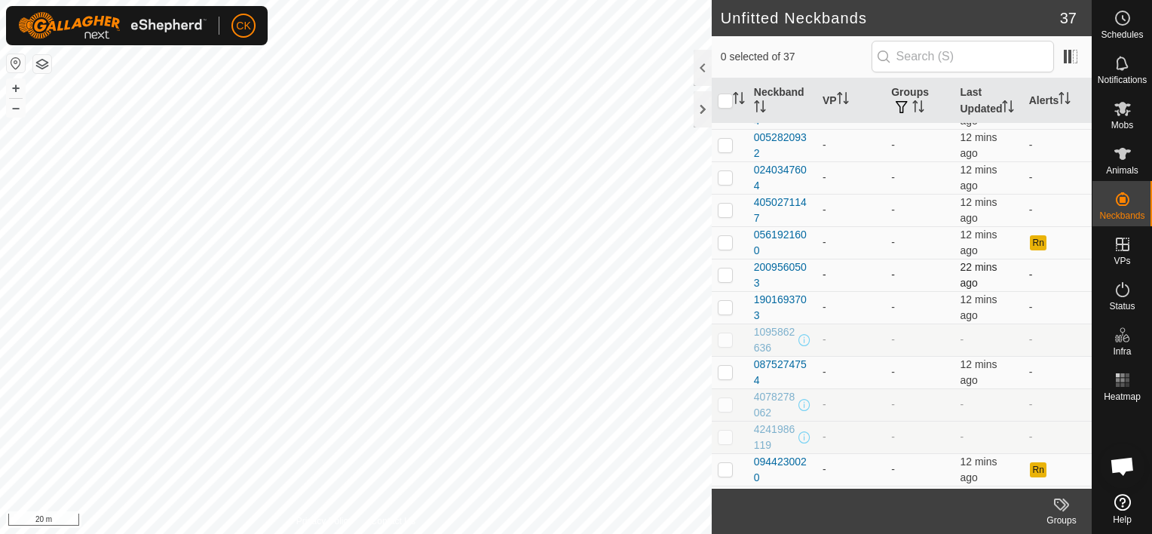
scroll to position [377, 0]
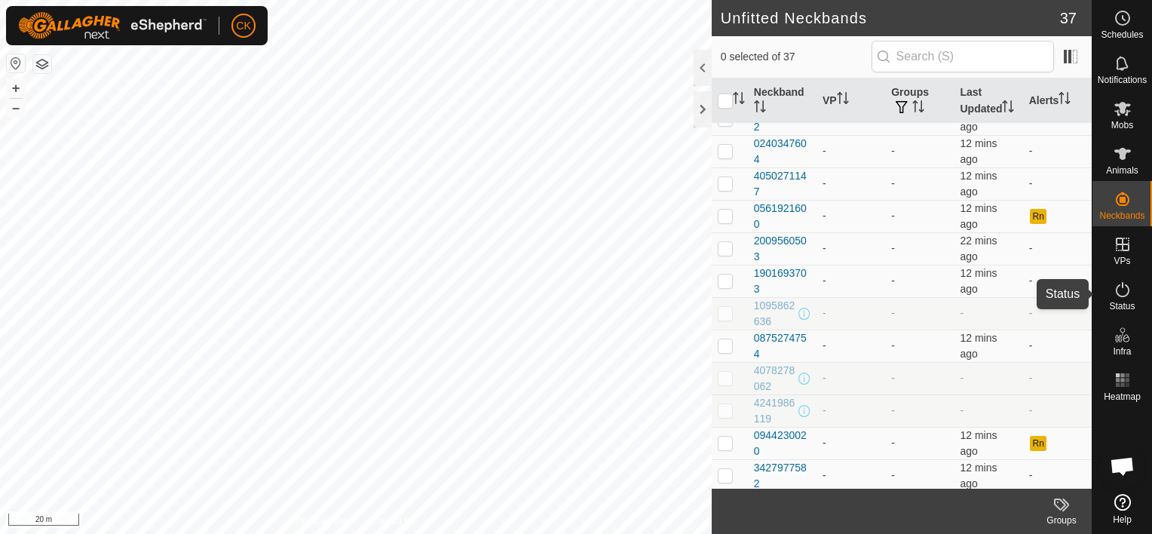
click at [1121, 289] on icon at bounding box center [1123, 290] width 18 height 18
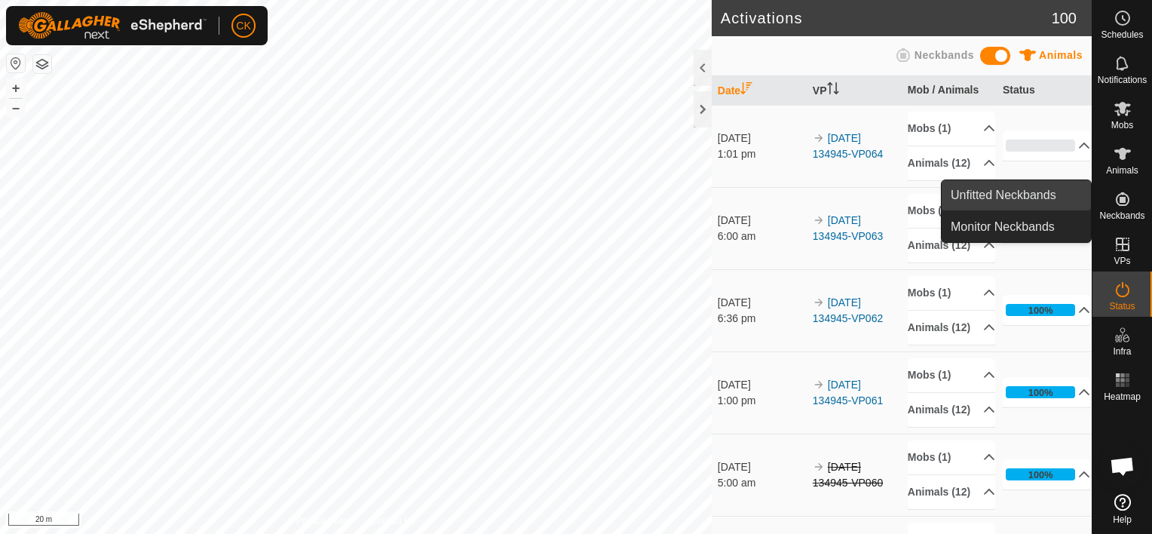
click at [1050, 195] on link "Unfitted Neckbands" at bounding box center [1016, 195] width 149 height 30
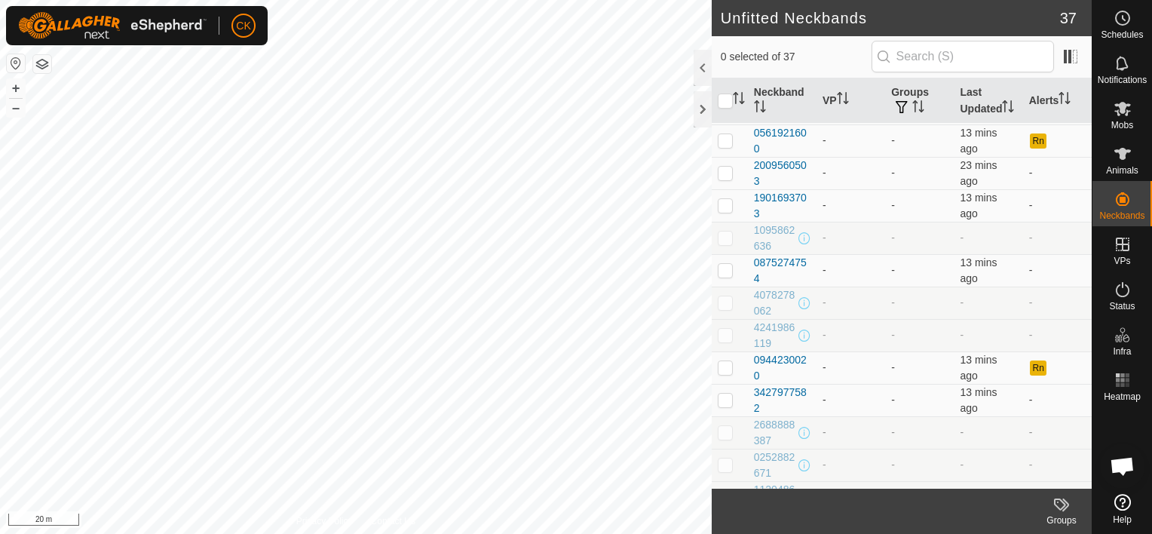
scroll to position [528, 0]
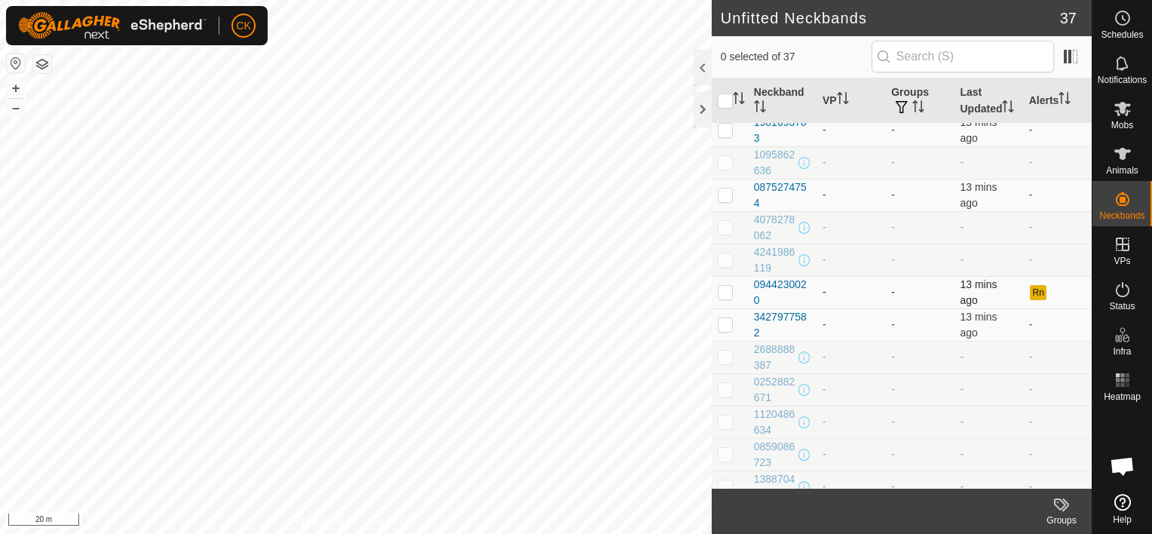
click at [726, 290] on p-checkbox at bounding box center [725, 292] width 15 height 12
checkbox input "true"
click at [763, 278] on div "0944230020" at bounding box center [782, 293] width 57 height 32
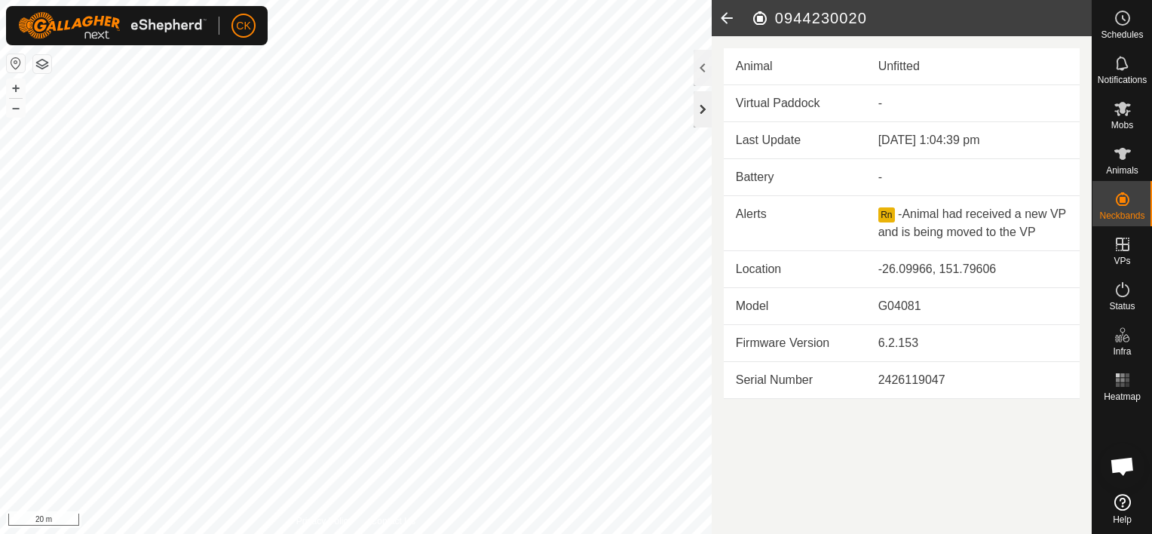
click at [696, 112] on div at bounding box center [703, 109] width 18 height 36
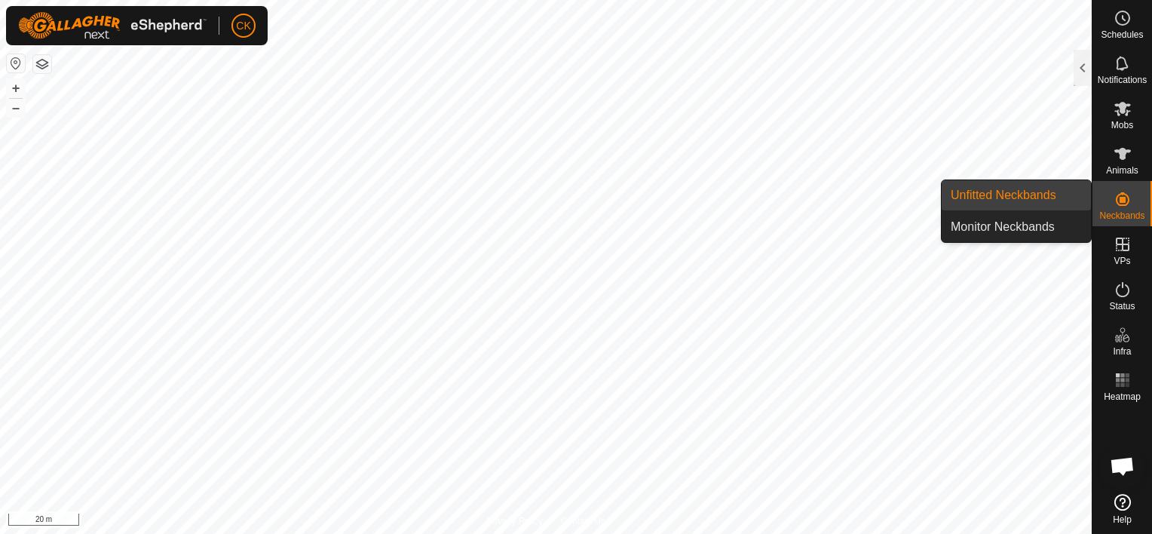
click at [1014, 196] on link "Unfitted Neckbands" at bounding box center [1016, 195] width 149 height 30
click at [1011, 192] on link "Unfitted Neckbands" at bounding box center [1016, 195] width 149 height 30
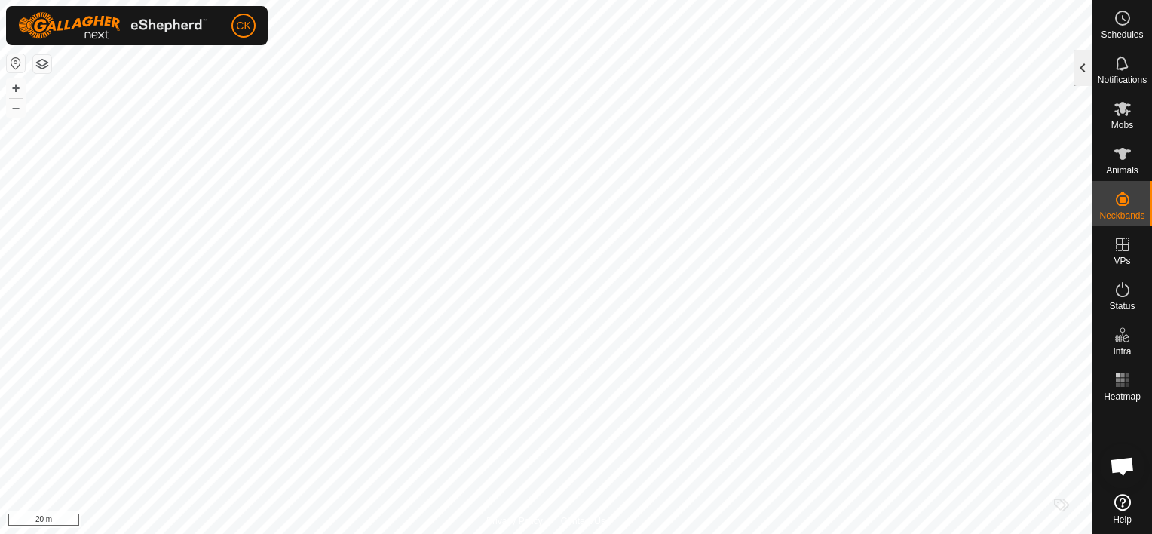
click at [1080, 72] on div at bounding box center [1083, 68] width 18 height 36
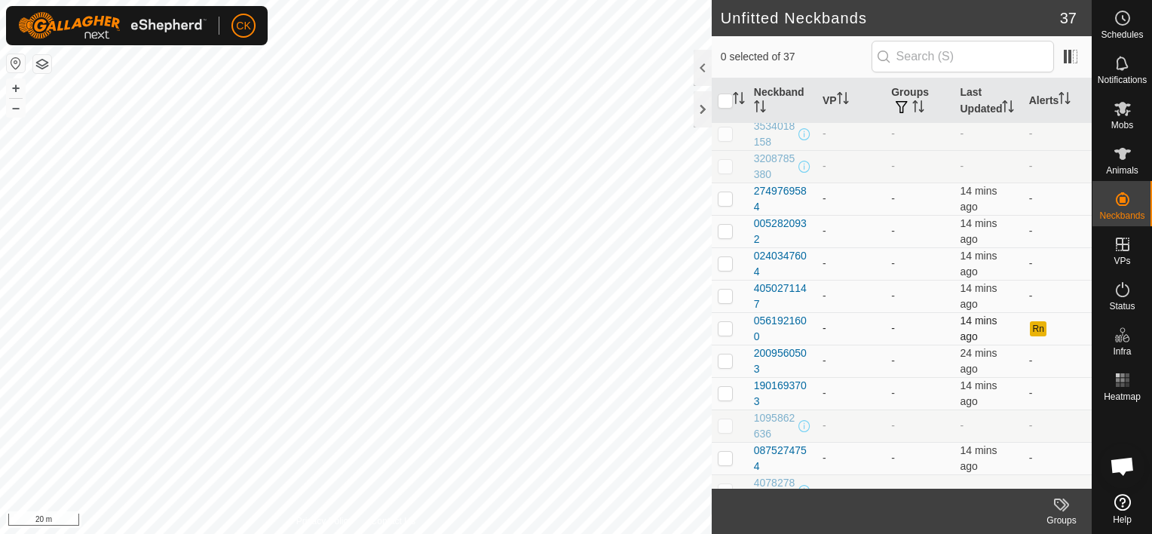
scroll to position [302, 0]
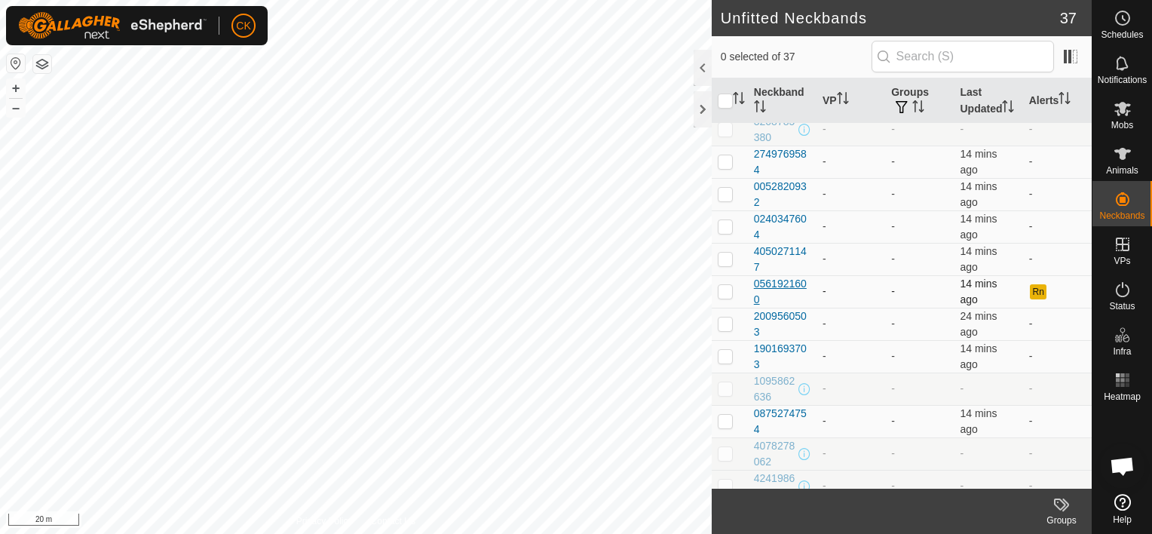
click at [790, 278] on div "0561921600" at bounding box center [782, 292] width 57 height 32
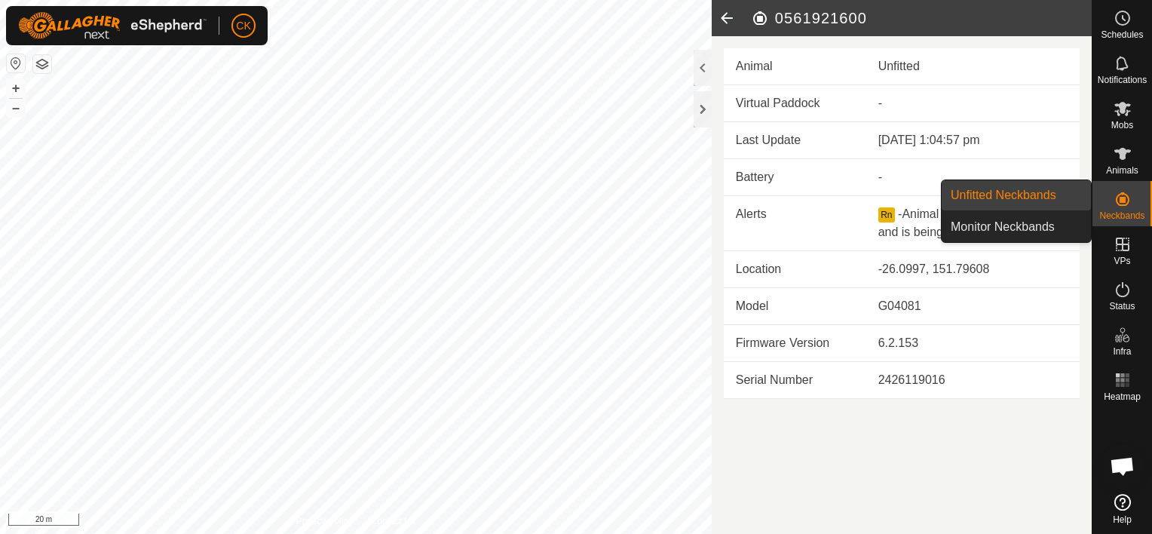
click at [1054, 200] on link "Unfitted Neckbands" at bounding box center [1016, 195] width 149 height 30
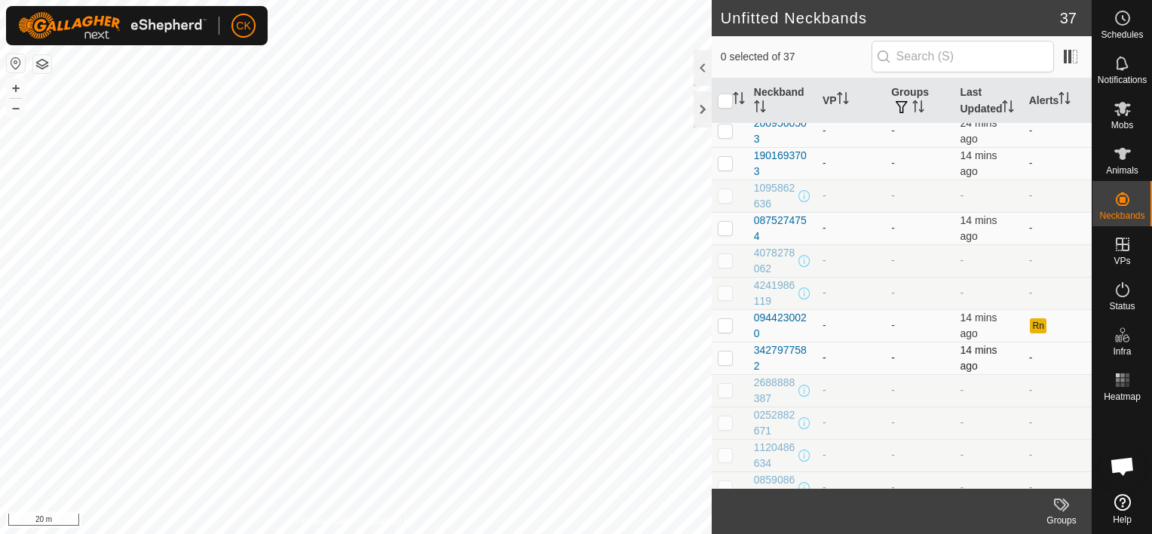
scroll to position [528, 0]
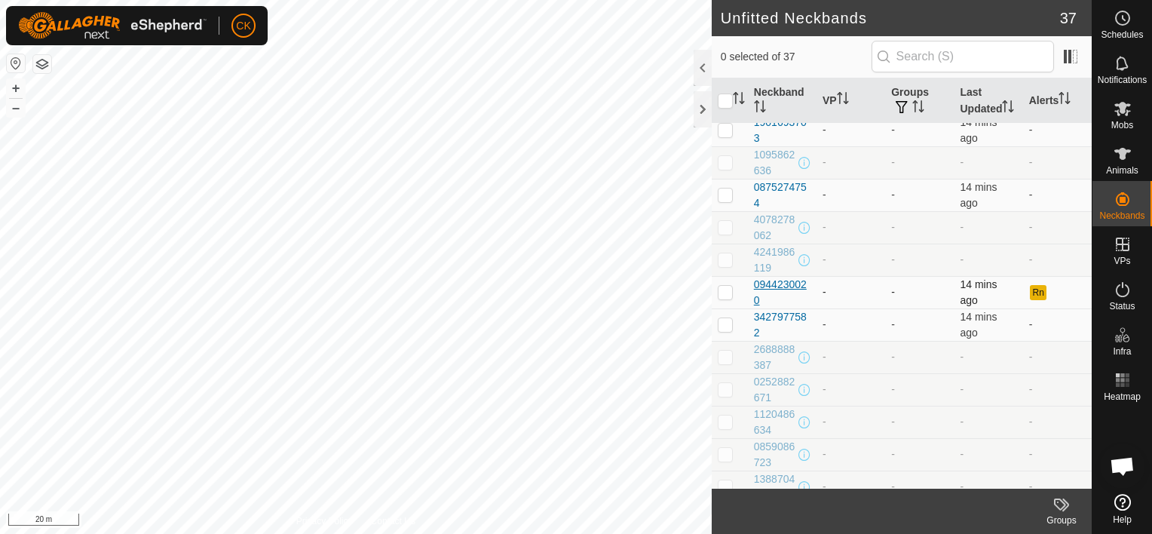
click at [778, 278] on div "0944230020" at bounding box center [782, 293] width 57 height 32
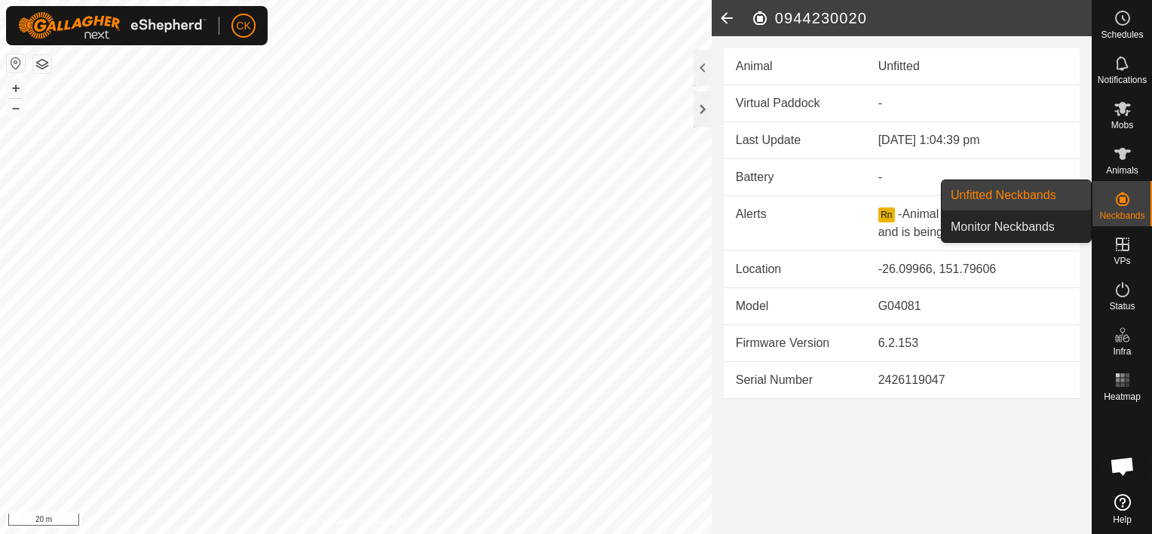
click at [1030, 192] on link "Unfitted Neckbands" at bounding box center [1016, 195] width 149 height 30
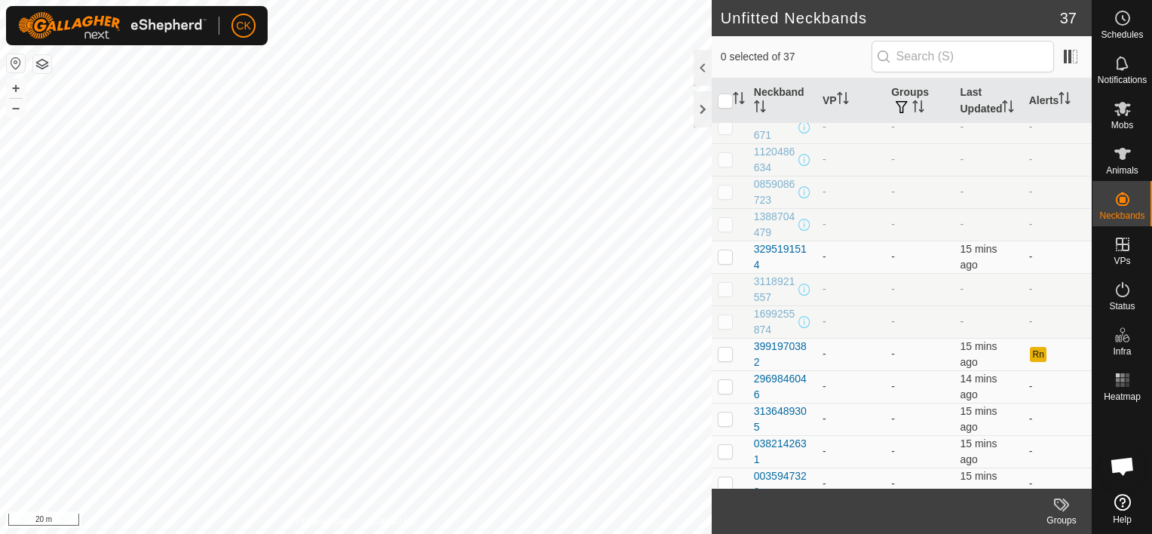
scroll to position [828, 0]
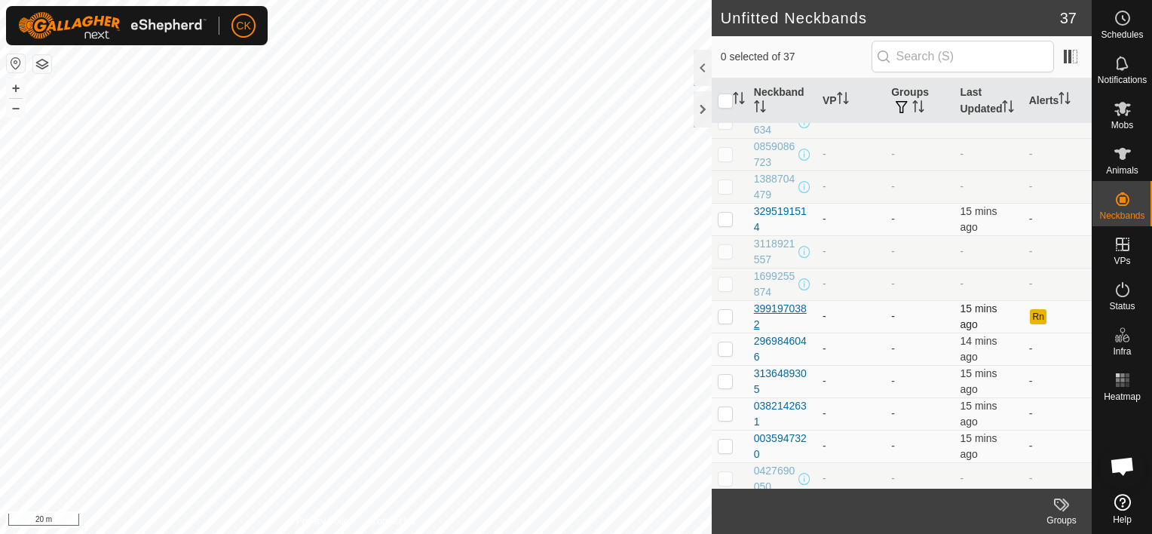
click at [801, 302] on div "3991970382" at bounding box center [782, 317] width 57 height 32
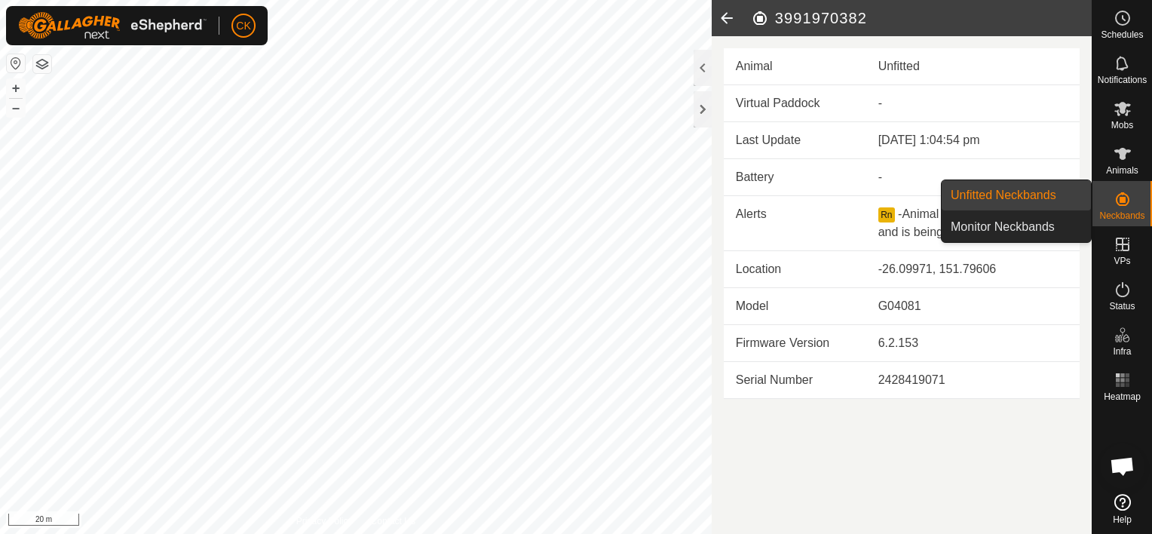
click at [1039, 196] on link "Unfitted Neckbands" at bounding box center [1016, 195] width 149 height 30
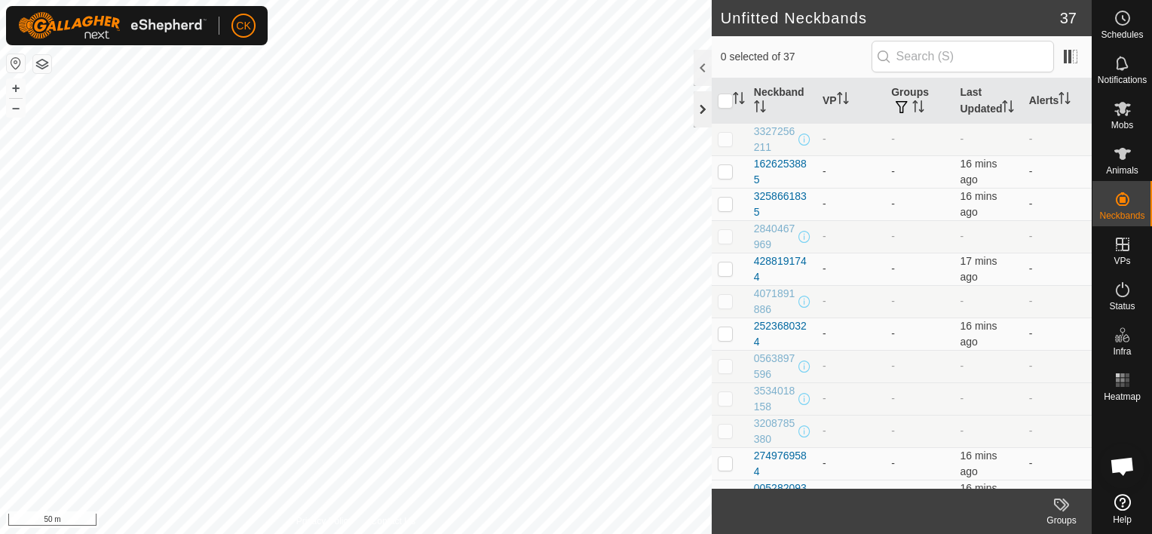
click at [699, 111] on div at bounding box center [703, 109] width 18 height 36
